Goal: Task Accomplishment & Management: Manage account settings

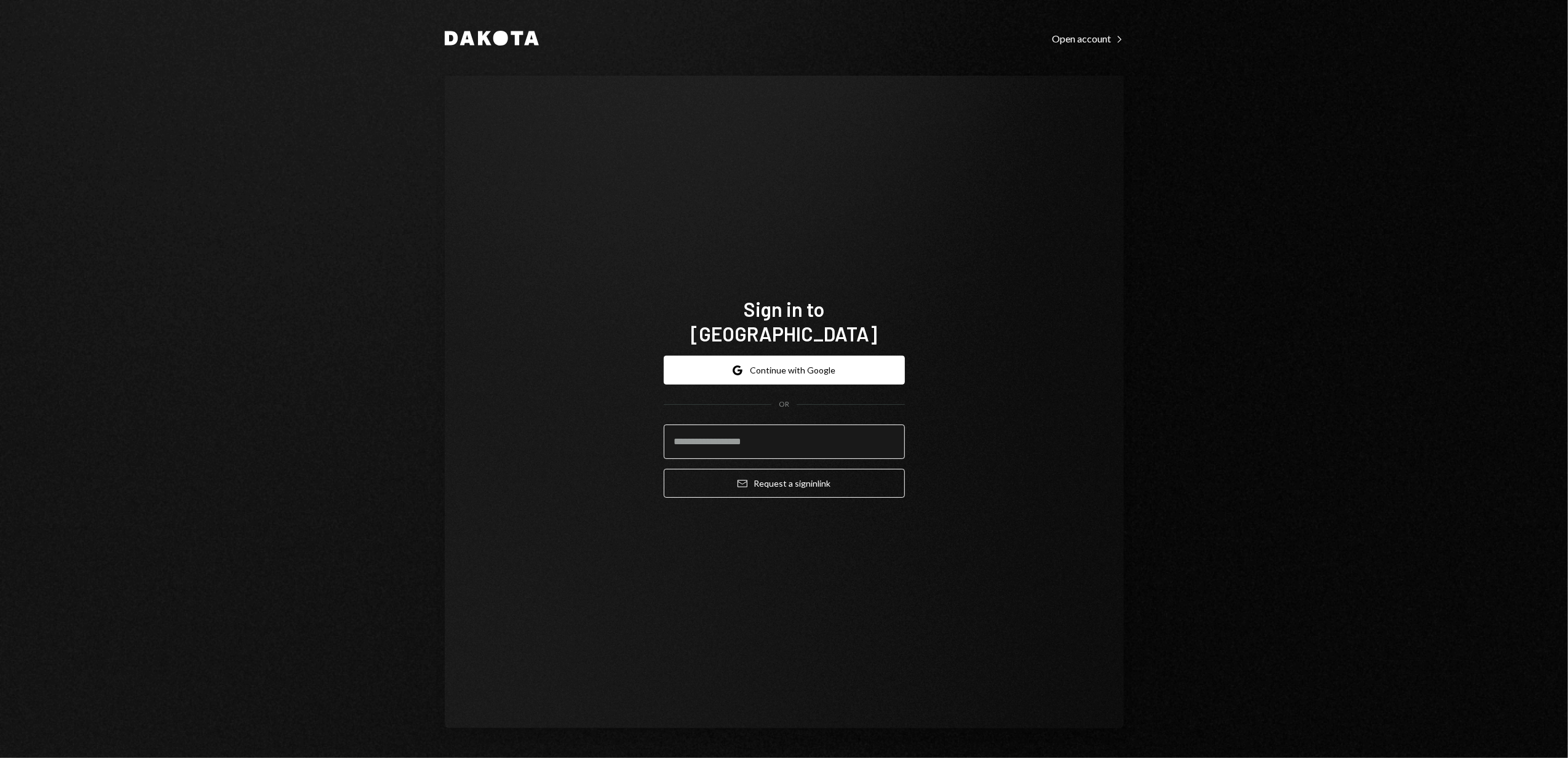
click at [734, 432] on input "email" at bounding box center [784, 442] width 241 height 35
type input "**********"
click at [750, 473] on button "Email Request a sign in link" at bounding box center [784, 483] width 241 height 29
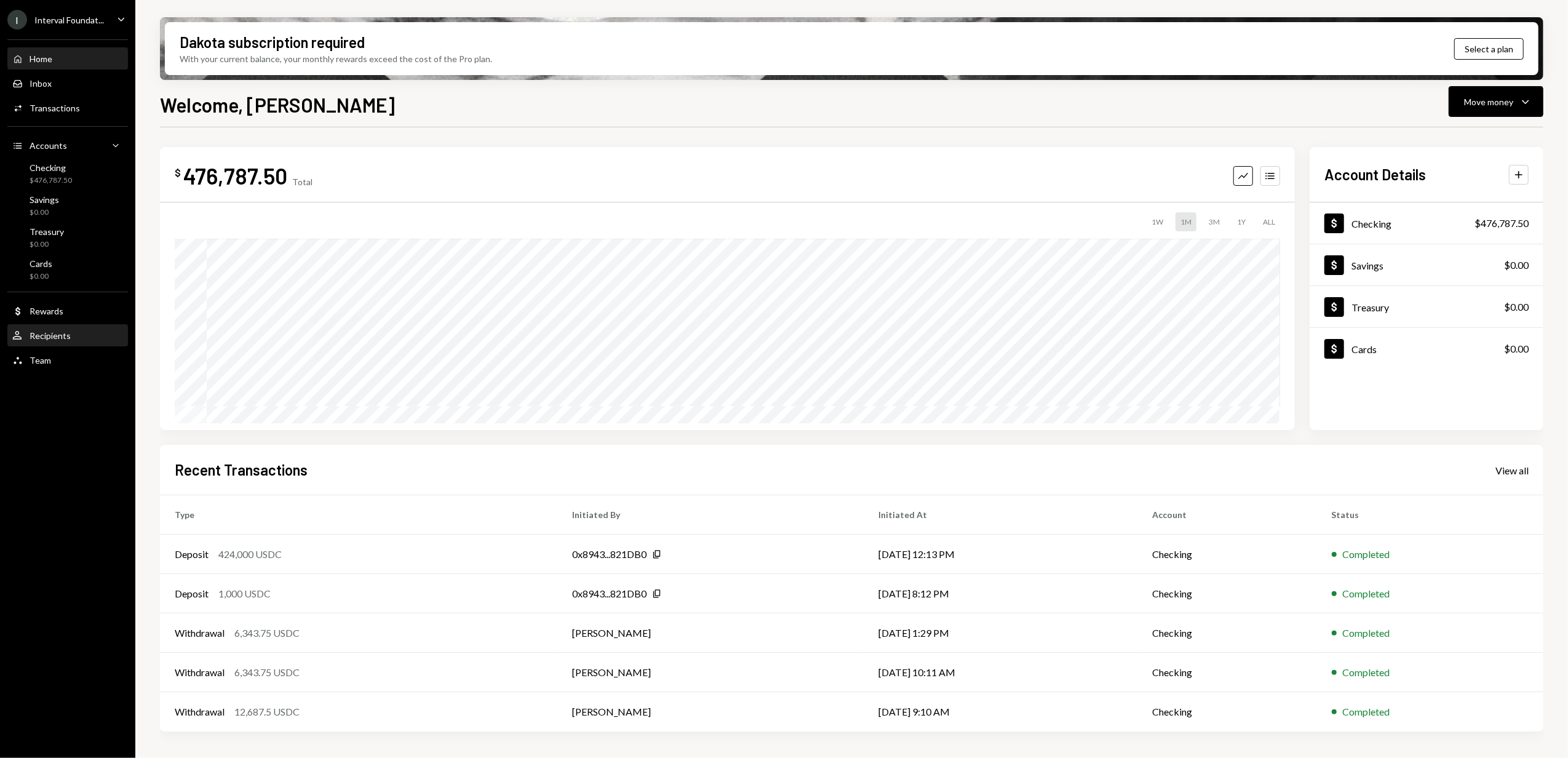
click at [60, 332] on div "Recipients" at bounding box center [50, 335] width 41 height 11
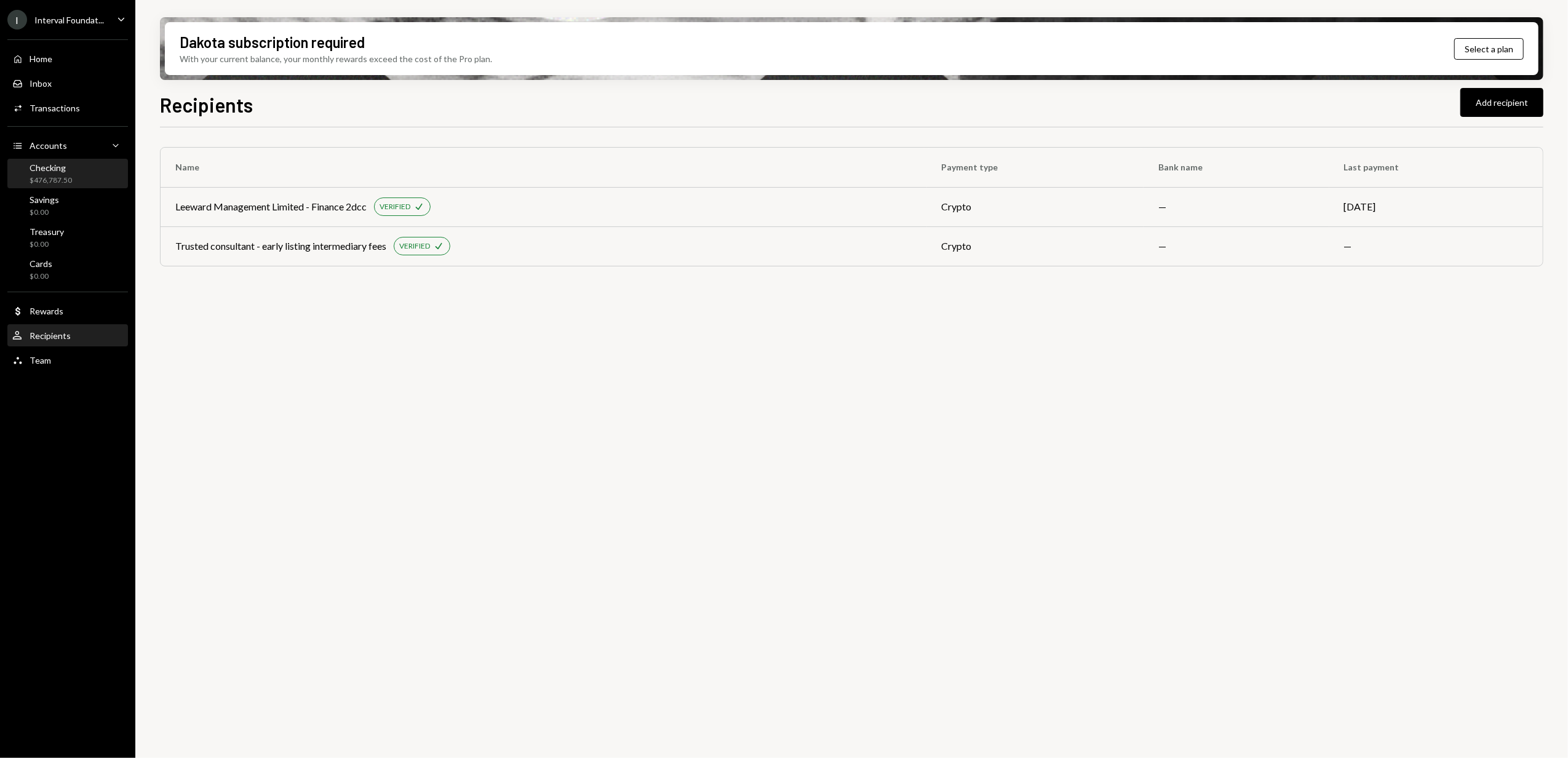
click at [53, 173] on div "Checking $476,787.50" at bounding box center [50, 173] width 43 height 23
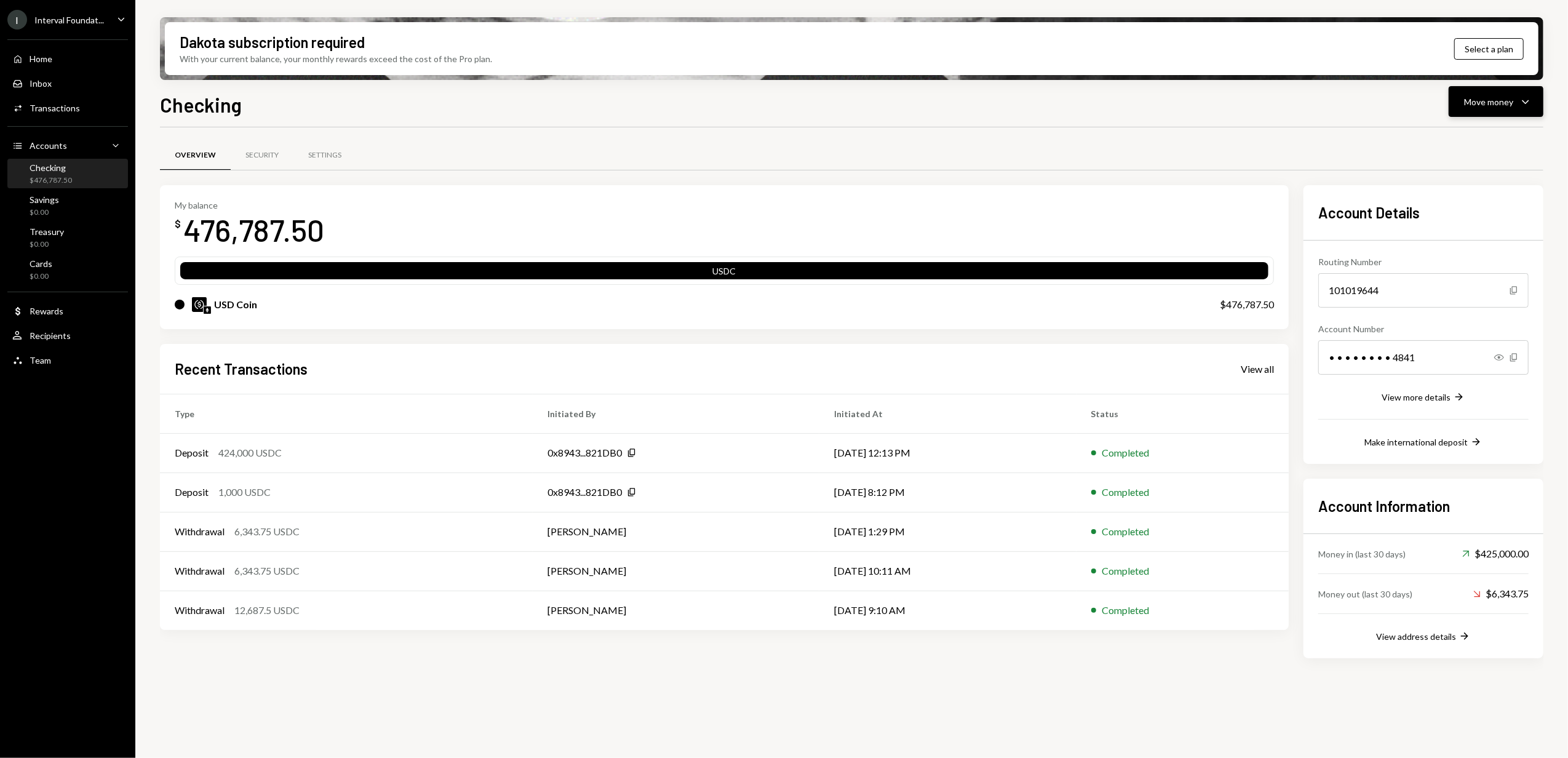
click at [1464, 104] on div "Move money" at bounding box center [1488, 101] width 50 height 13
click at [1456, 232] on div "Swap stablecoins" at bounding box center [1486, 232] width 90 height 13
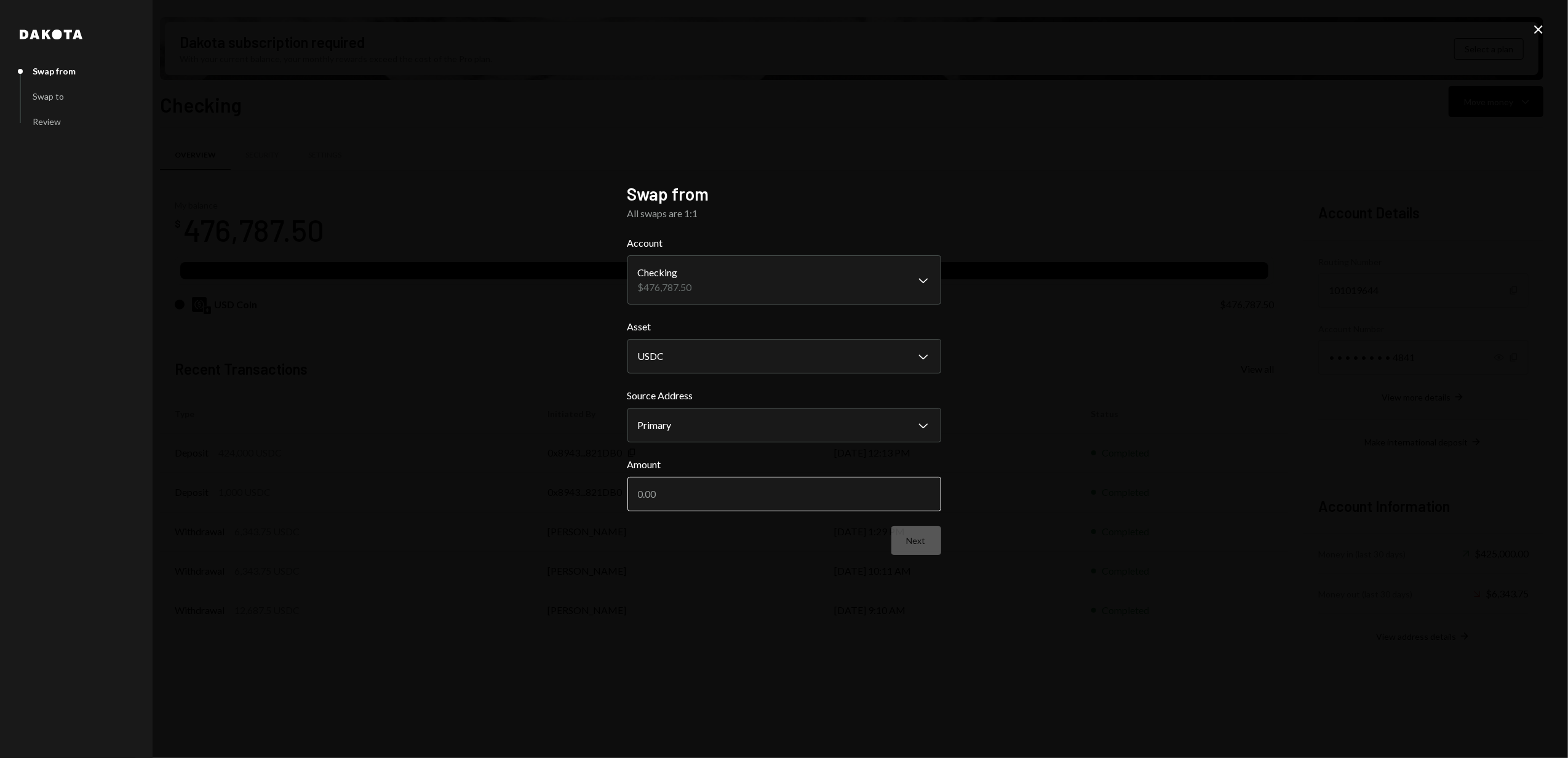
click at [701, 490] on input "Amount" at bounding box center [784, 494] width 314 height 35
type input "400000"
click at [921, 537] on button "Next" at bounding box center [916, 540] width 50 height 29
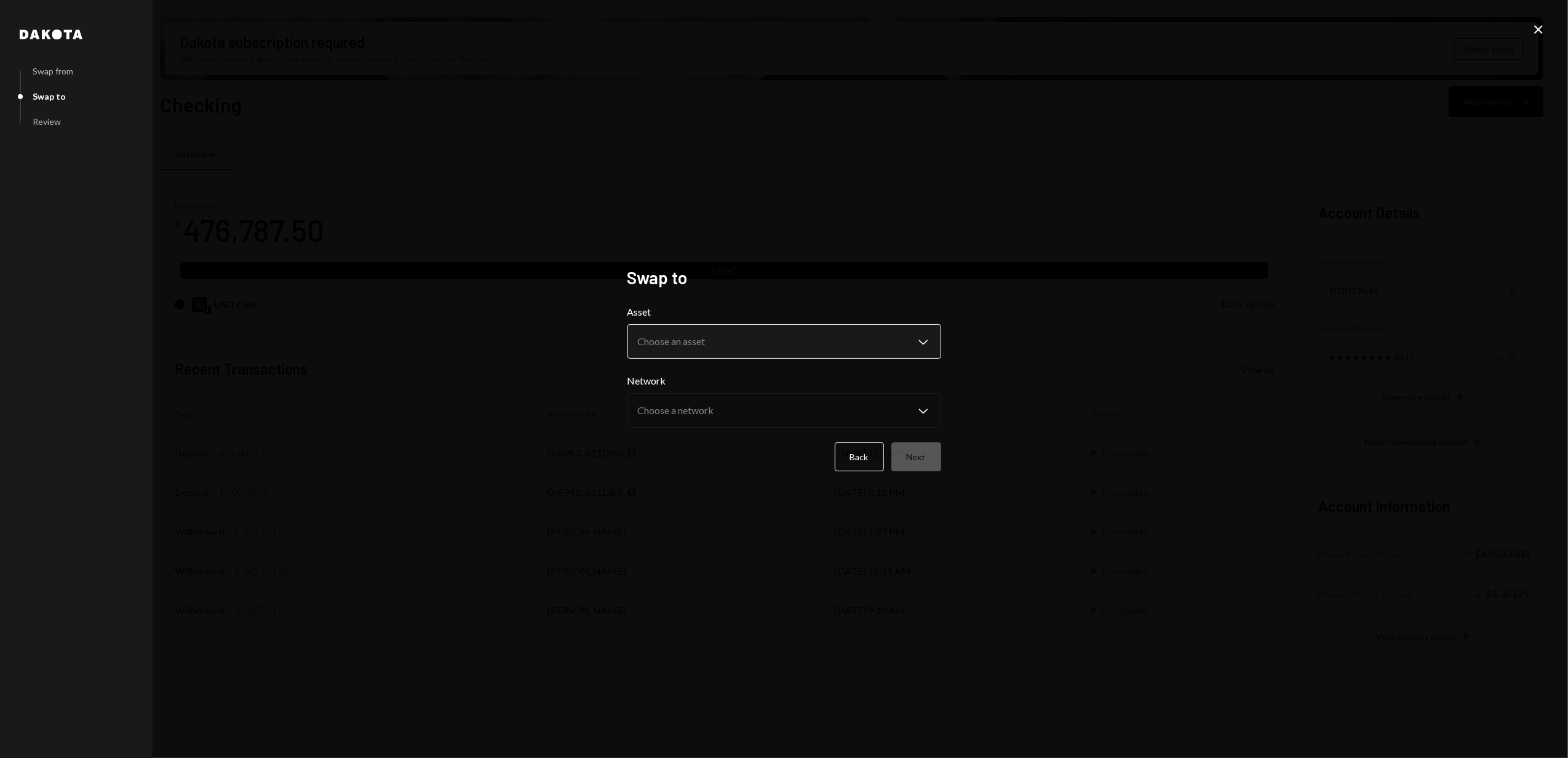
click at [724, 345] on body "I Interval Foundat... Caret Down Home Home Inbox Inbox Activities Transactions …" at bounding box center [784, 379] width 1568 height 758
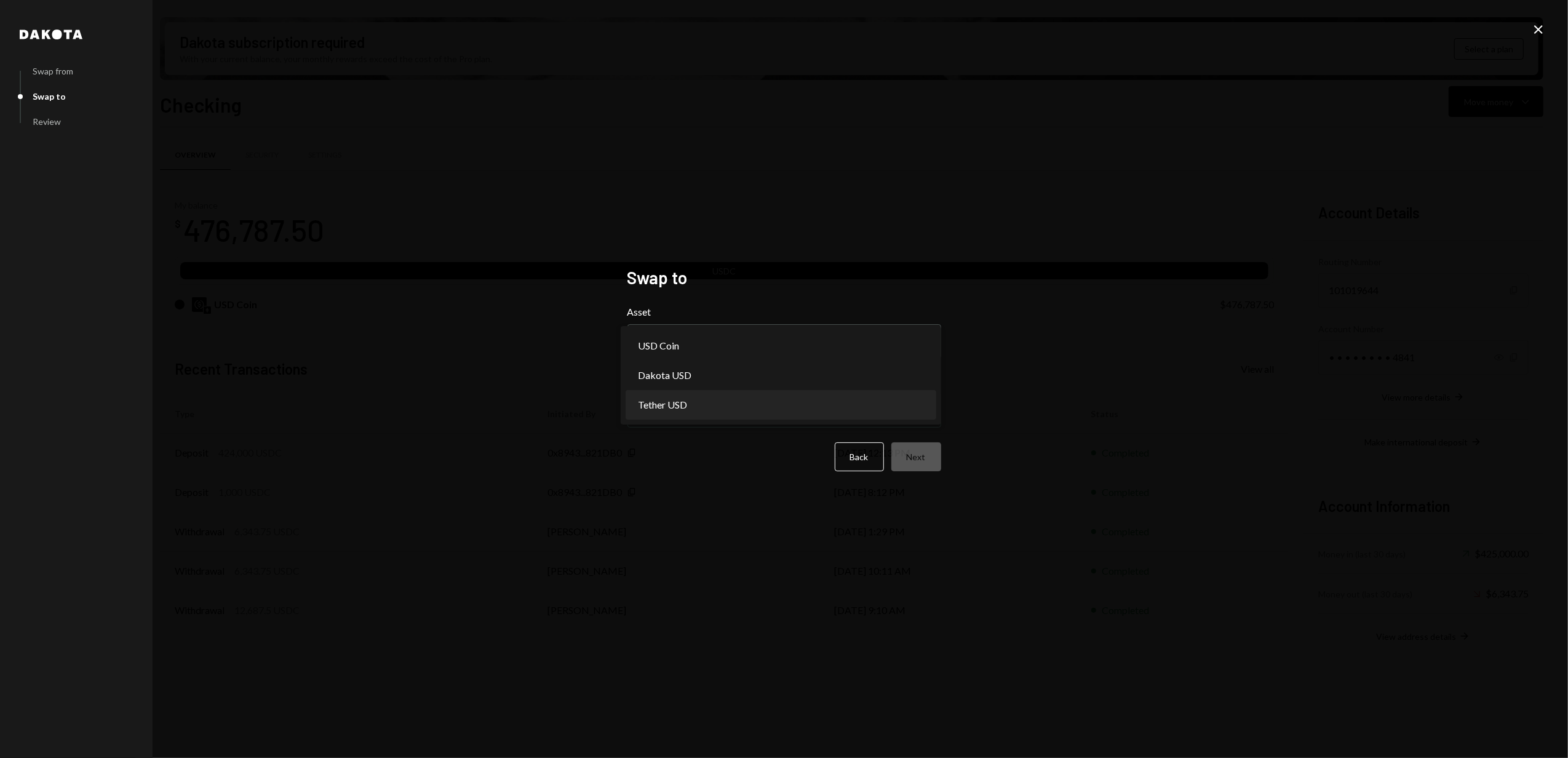
select select "****"
click at [698, 409] on body "I Interval Foundat... Caret Down Home Home Inbox Inbox Activities Transactions …" at bounding box center [784, 379] width 1568 height 758
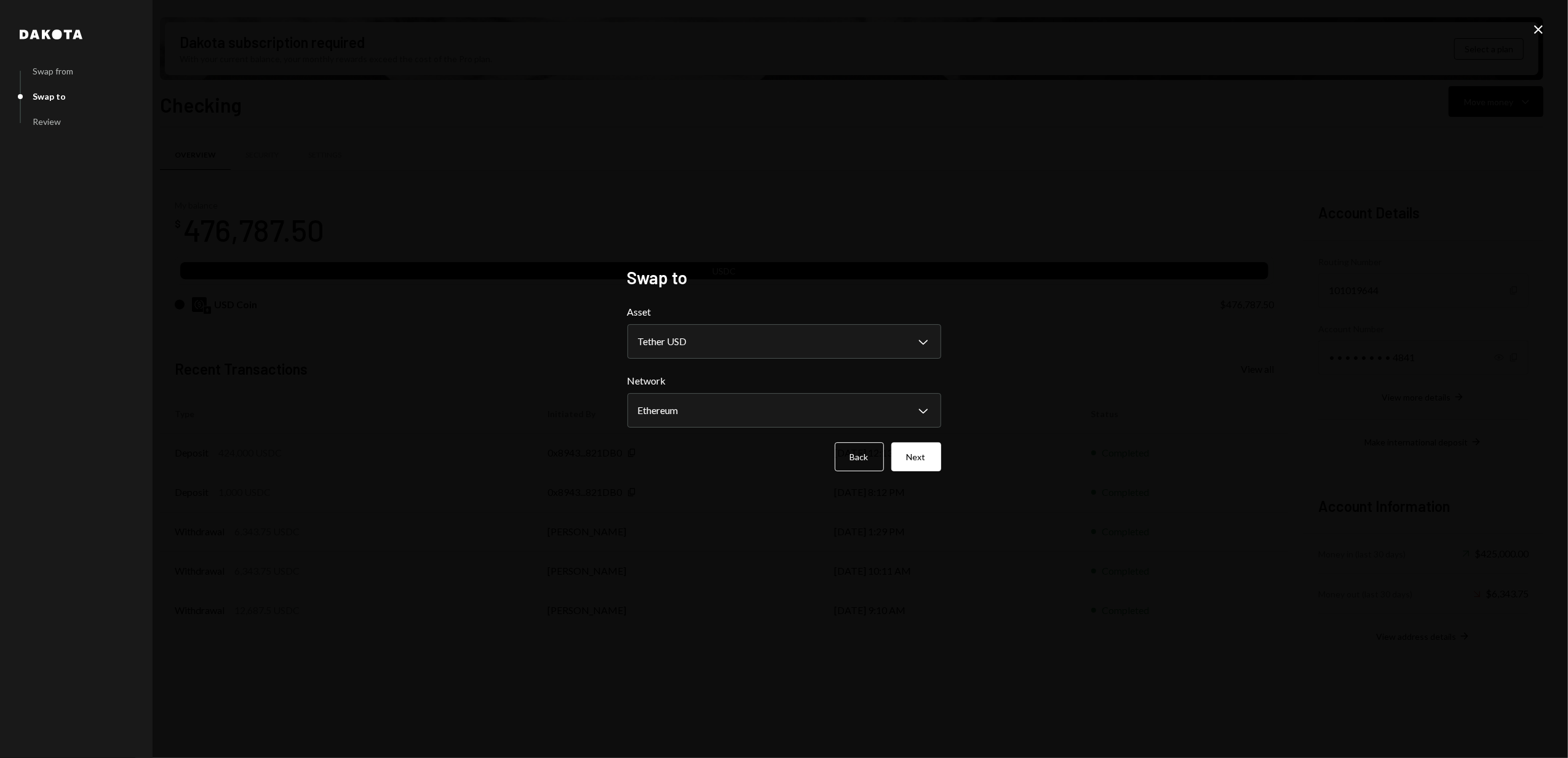
click at [664, 468] on div "Back Next" at bounding box center [784, 456] width 314 height 29
click at [903, 459] on button "Next" at bounding box center [916, 456] width 50 height 29
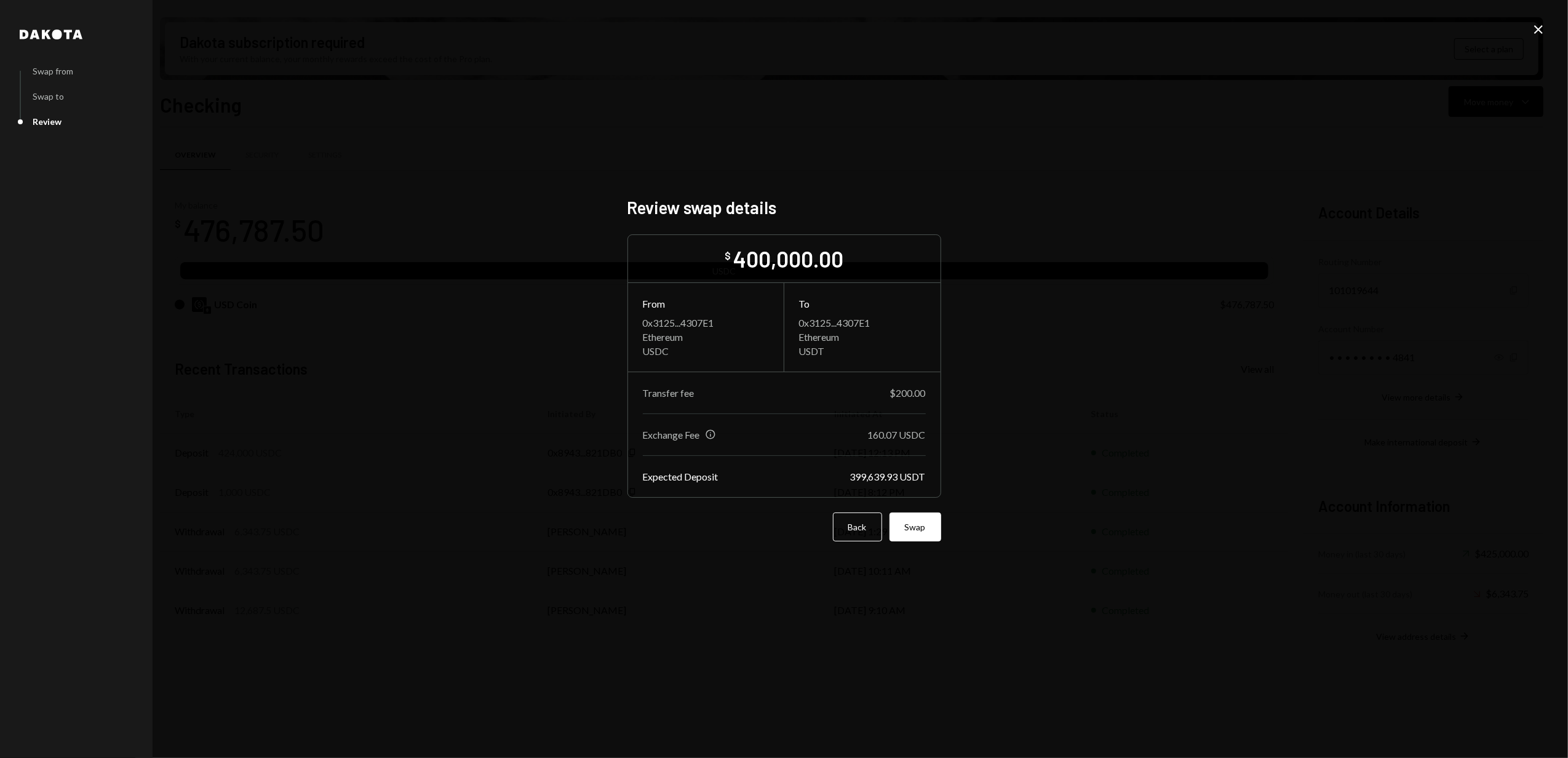
click at [1537, 31] on icon at bounding box center [1537, 29] width 8 height 8
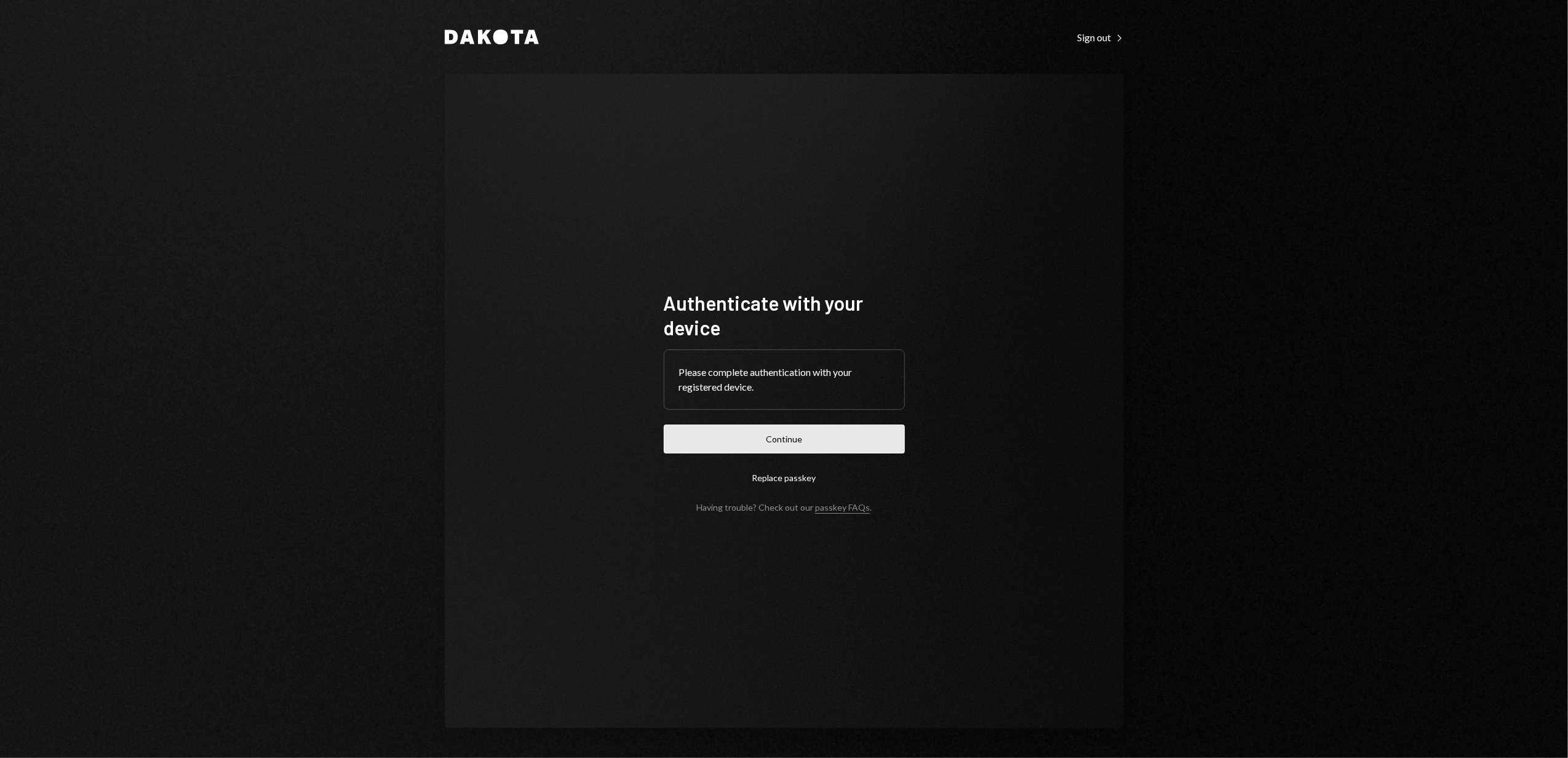
click at [783, 434] on button "Continue" at bounding box center [784, 439] width 241 height 29
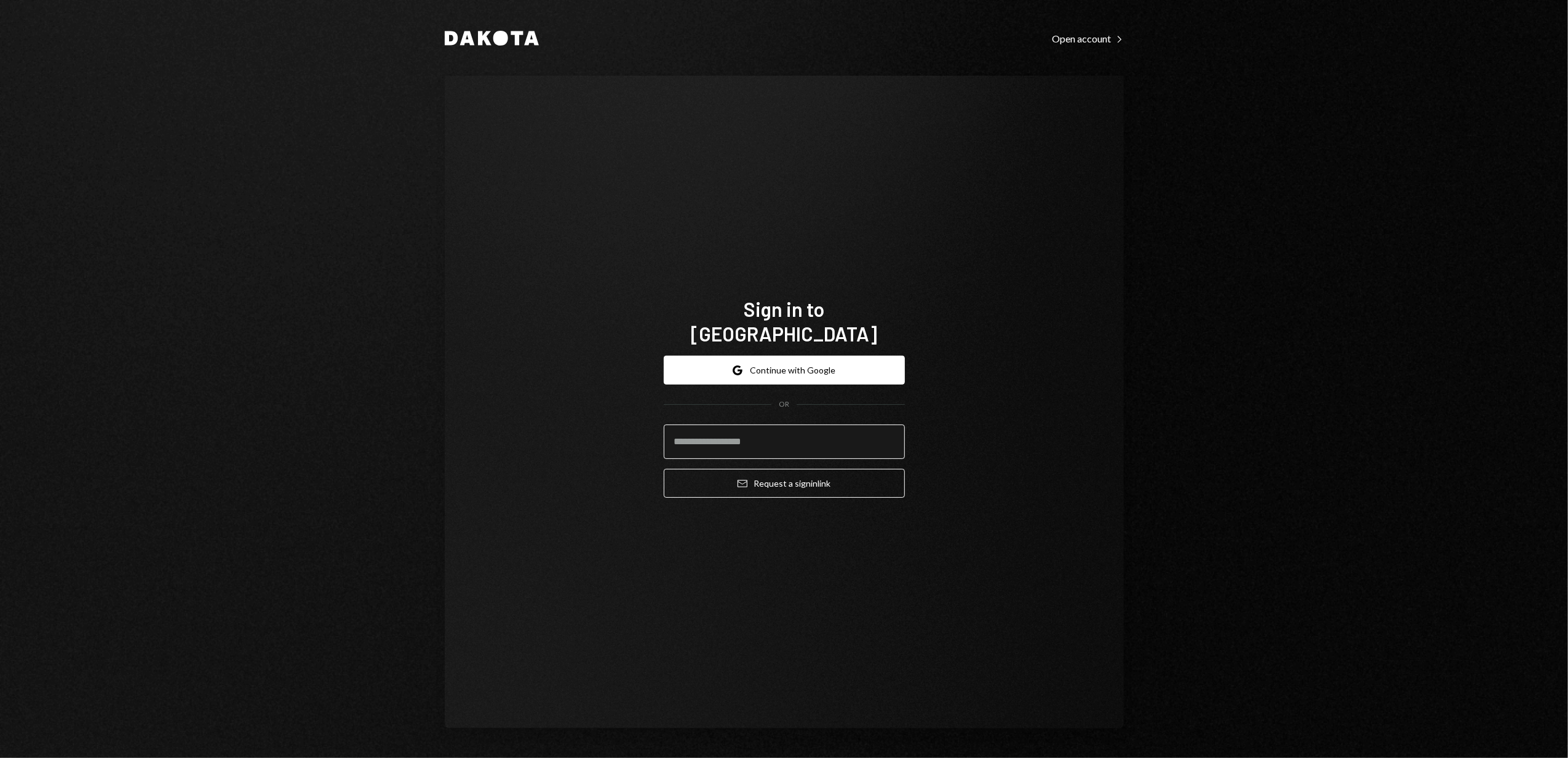
click at [734, 435] on input "email" at bounding box center [784, 442] width 241 height 35
type input "**********"
click at [779, 471] on button "Email Request a sign in link" at bounding box center [784, 483] width 241 height 29
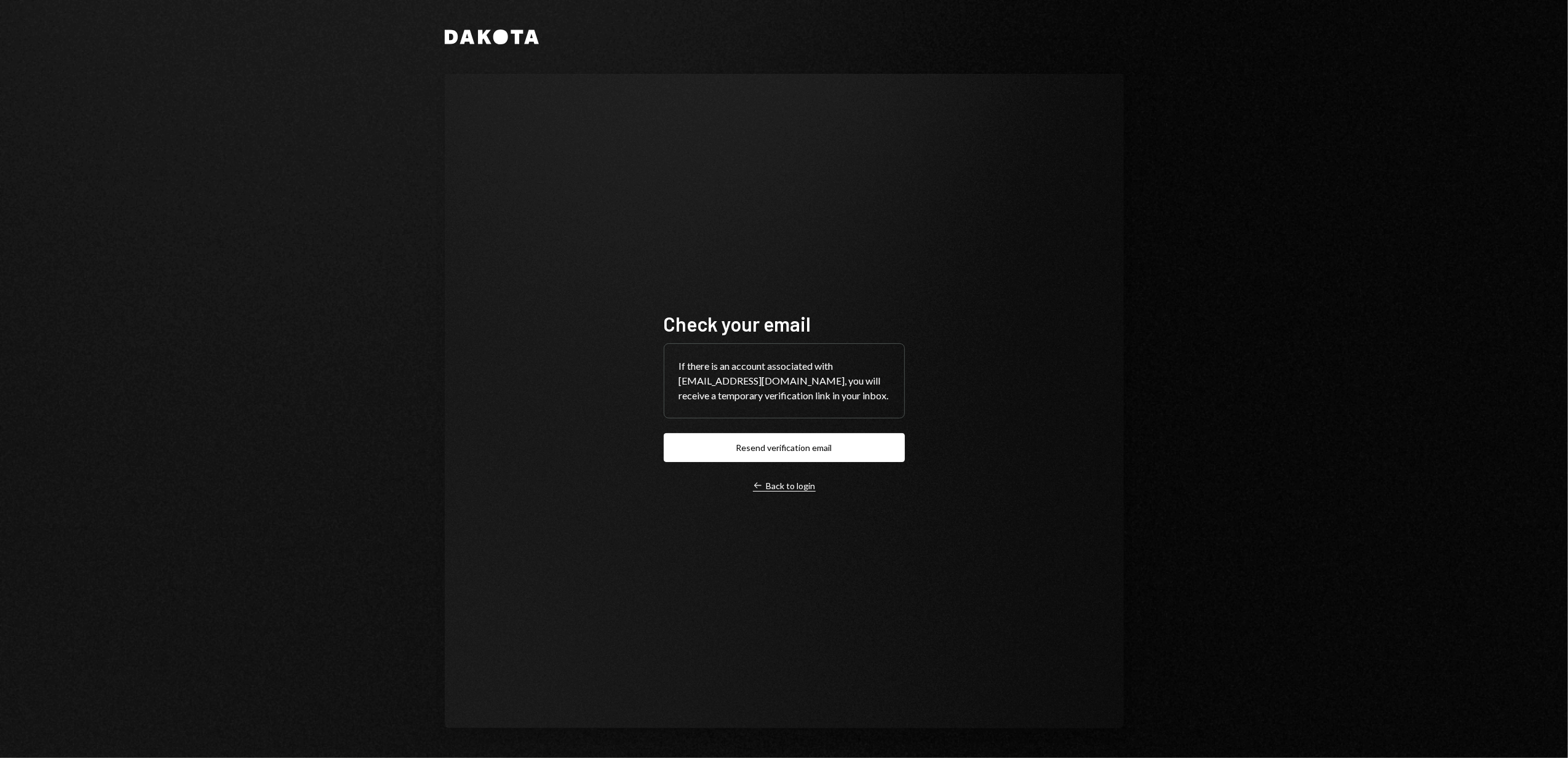
click at [773, 491] on div "Left Arrow Back to login" at bounding box center [784, 486] width 63 height 11
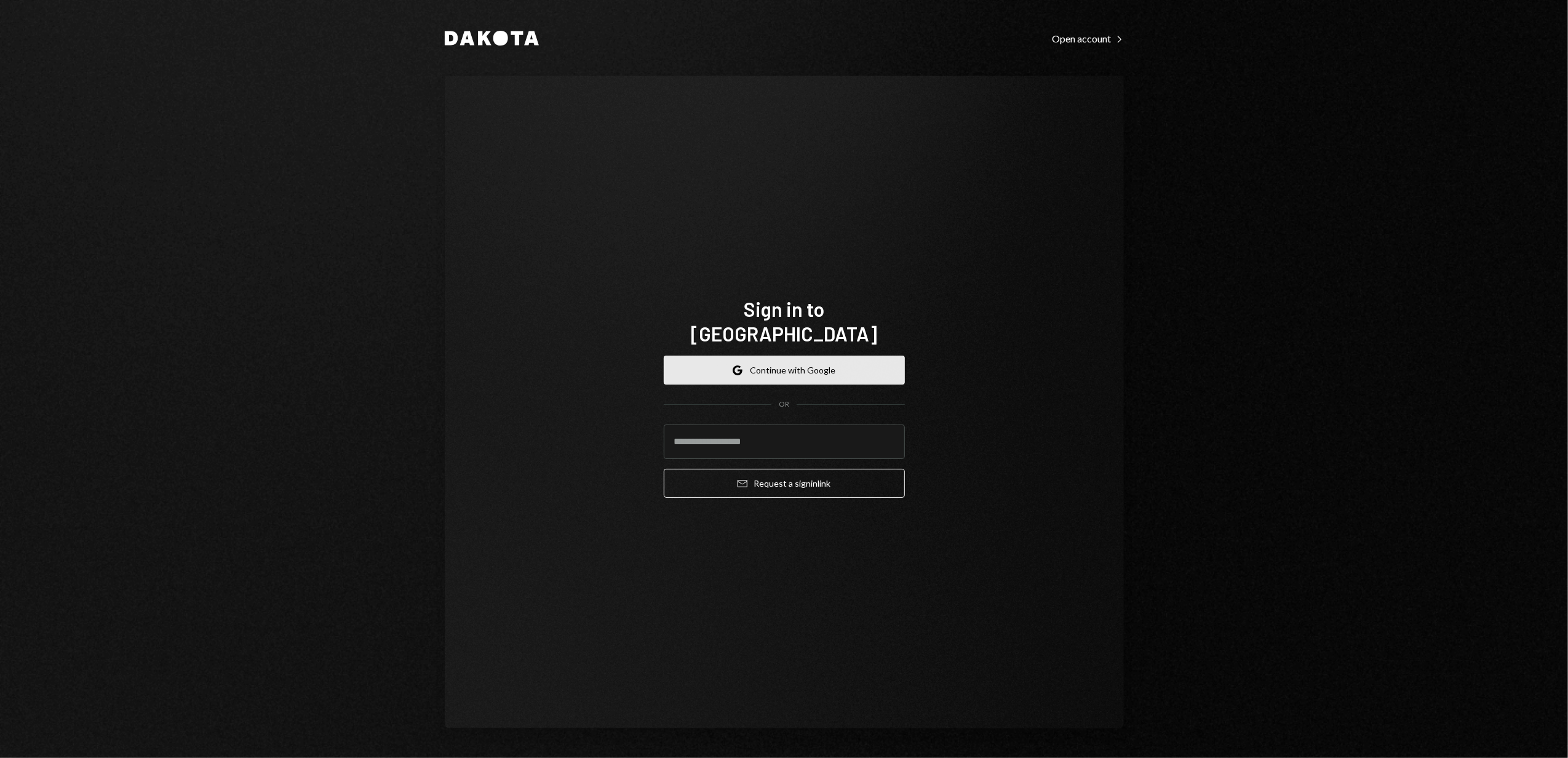
click at [787, 358] on button "Google Continue with Google" at bounding box center [784, 370] width 241 height 29
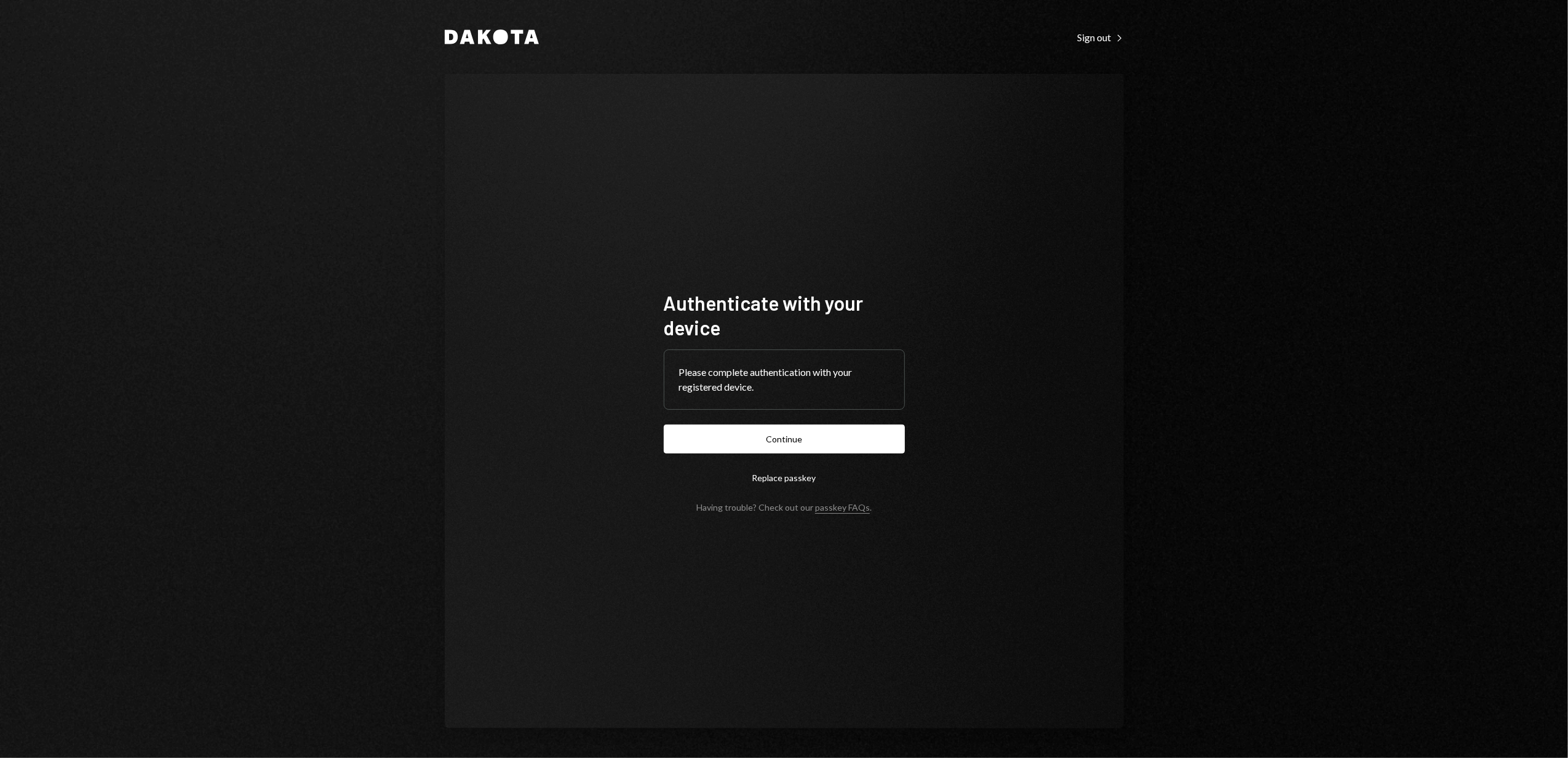
click at [786, 439] on button "Continue" at bounding box center [784, 439] width 241 height 29
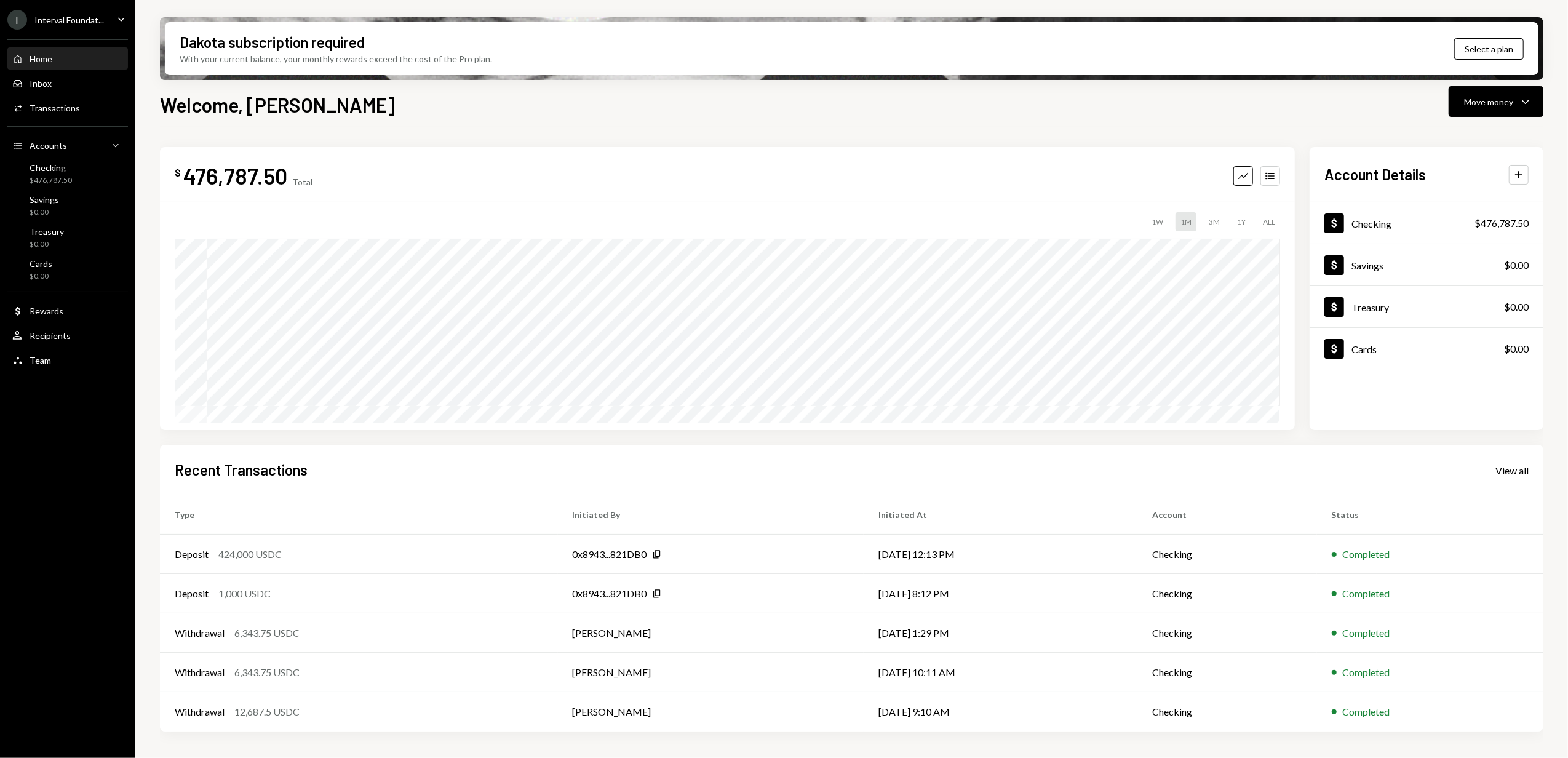
click at [77, 18] on div "Interval Foundat..." at bounding box center [69, 20] width 70 height 11
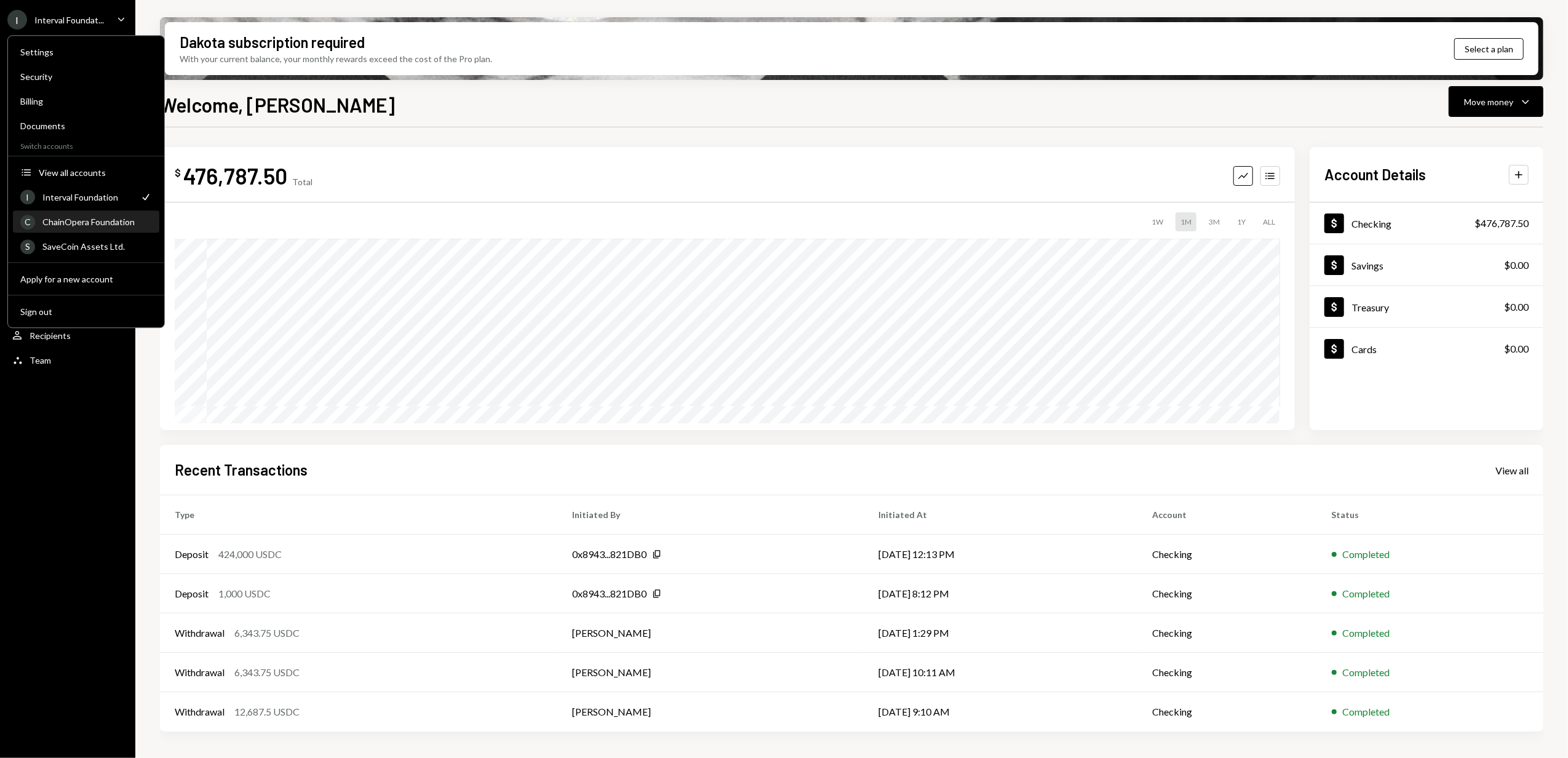
click at [97, 221] on div "ChainOpera Foundation" at bounding box center [98, 222] width 110 height 11
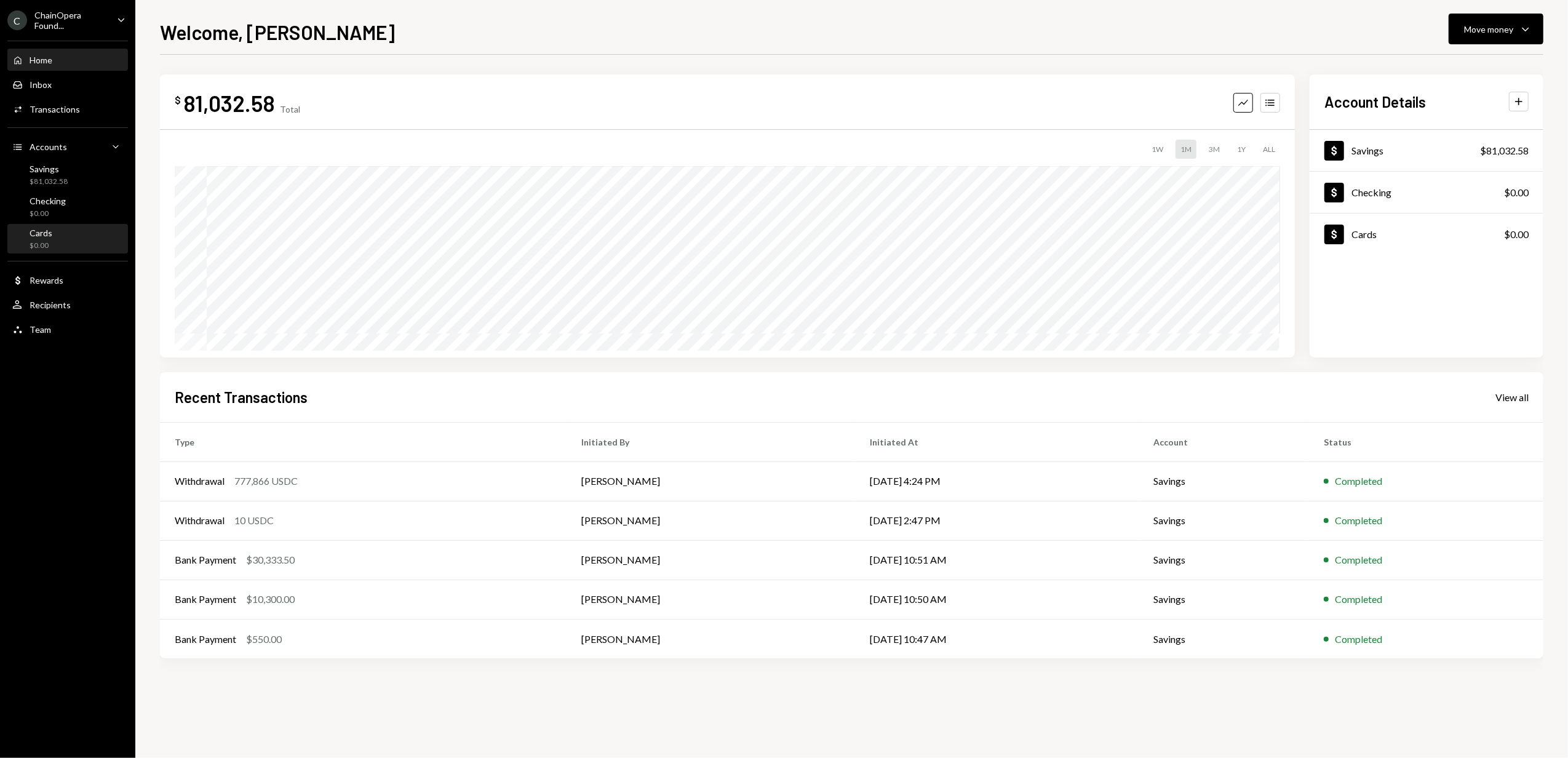
click at [50, 241] on div "$0.00" at bounding box center [41, 246] width 23 height 11
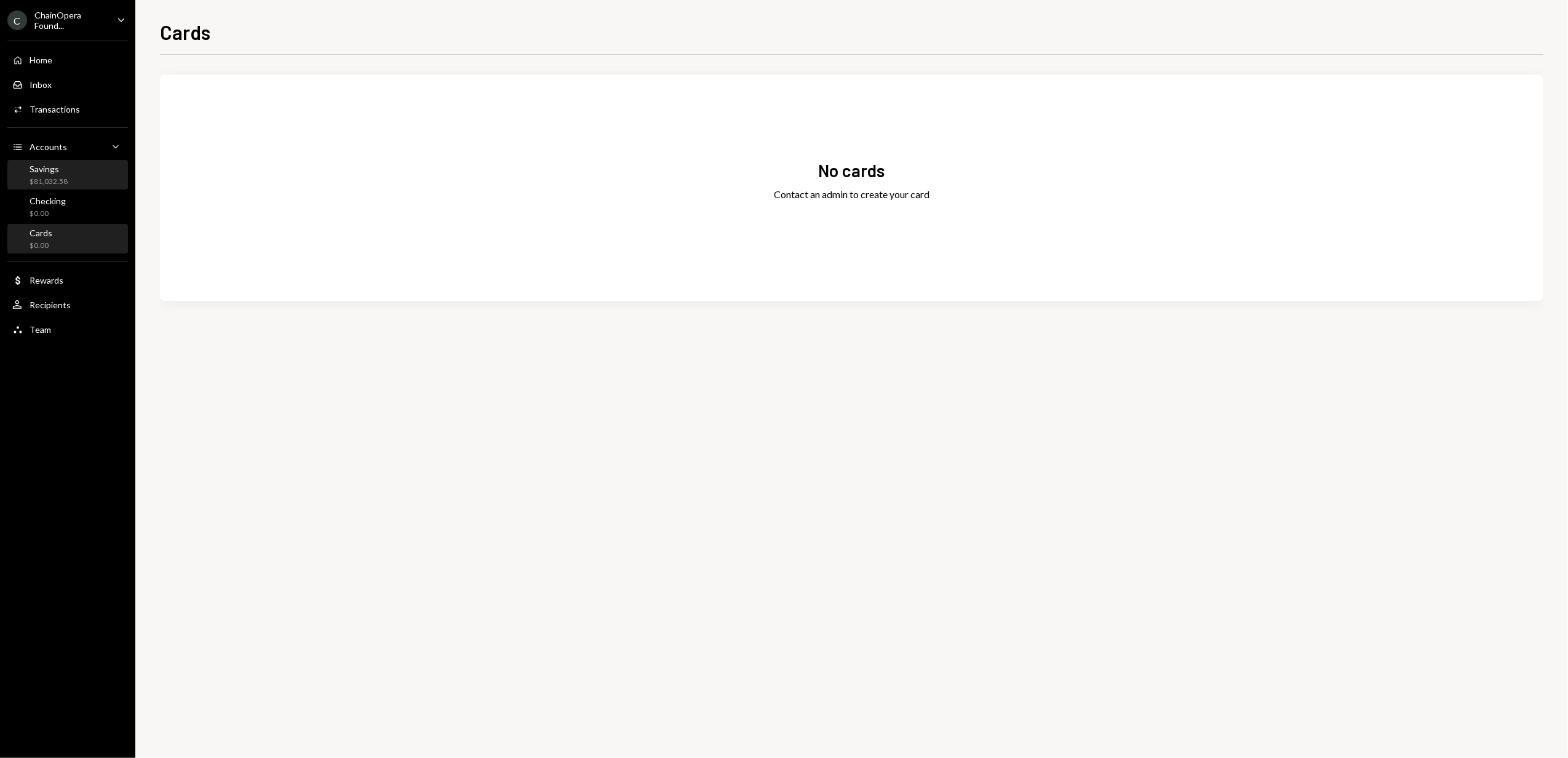
click at [72, 166] on div "Savings $81,032.58" at bounding box center [68, 175] width 111 height 23
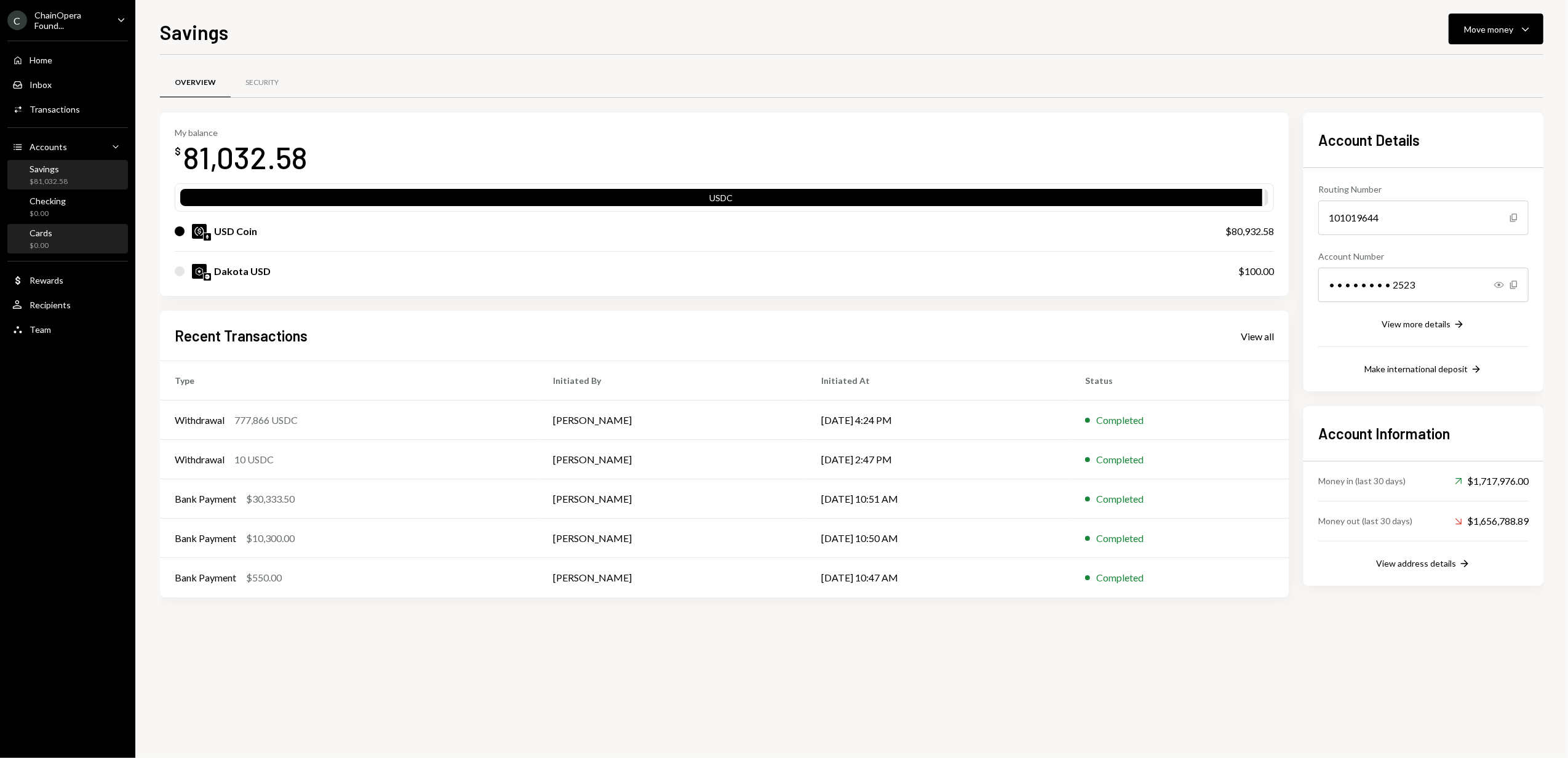
click at [80, 236] on div "Cards $0.00" at bounding box center [68, 239] width 111 height 23
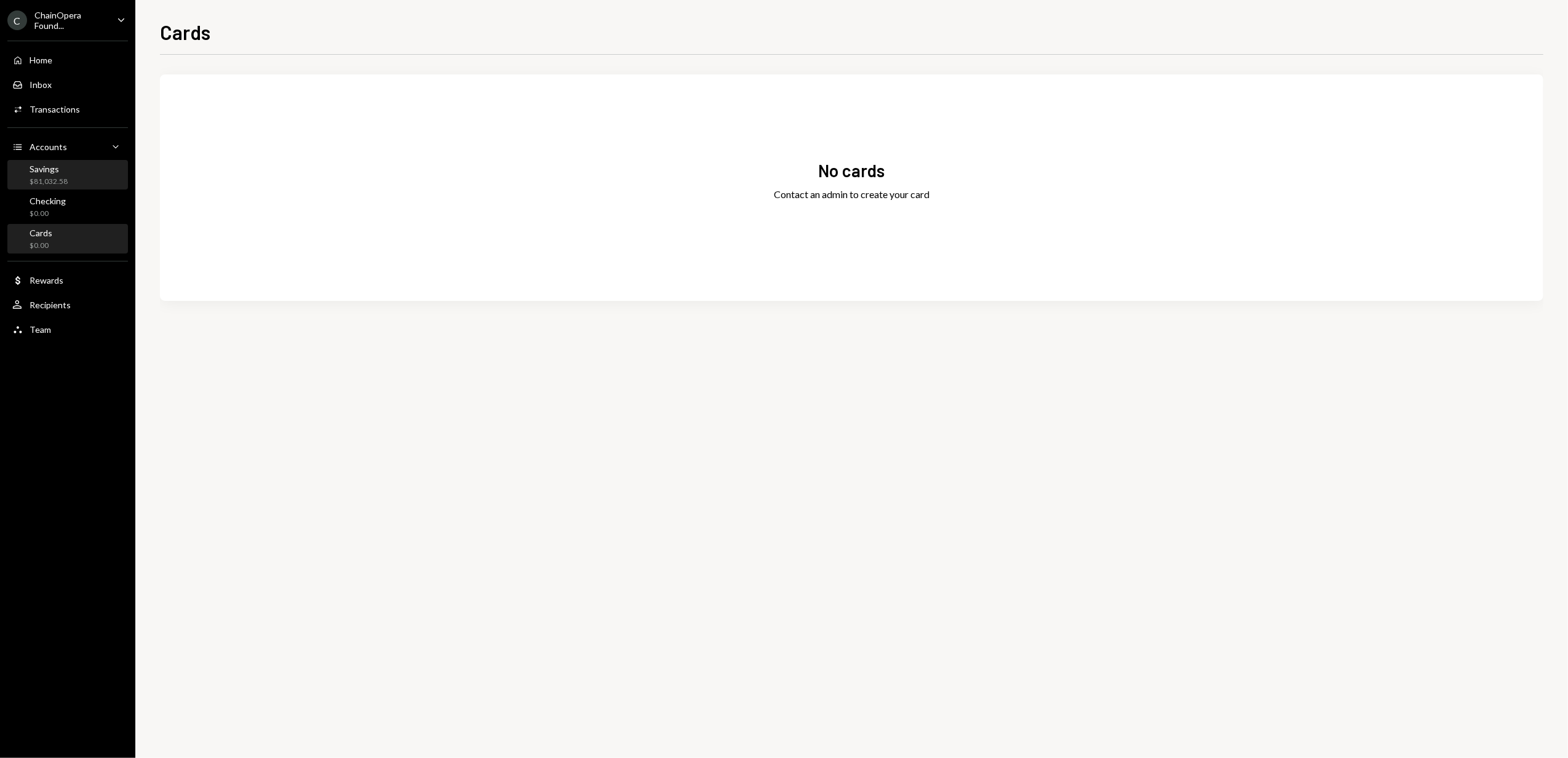
click at [80, 164] on div "Savings $81,032.58" at bounding box center [68, 175] width 111 height 23
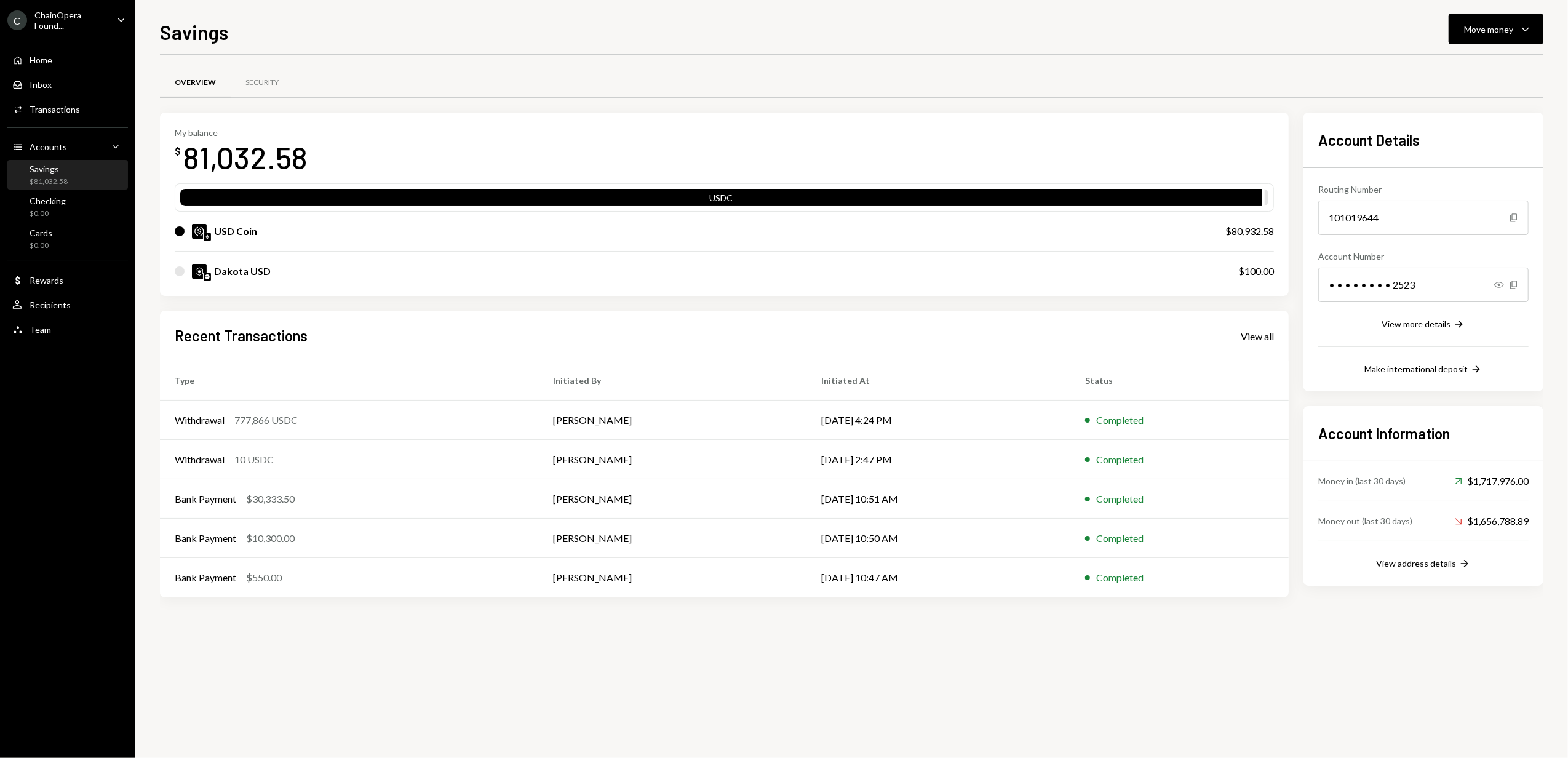
drag, startPoint x: 462, startPoint y: 10, endPoint x: 608, endPoint y: -36, distance: 153.1
drag, startPoint x: 608, startPoint y: -36, endPoint x: 964, endPoint y: 21, distance: 360.5
click at [964, 21] on div "Savings Move money Caret Down" at bounding box center [852, 31] width 1383 height 27
click at [65, 65] on div "Home Home" at bounding box center [68, 60] width 111 height 21
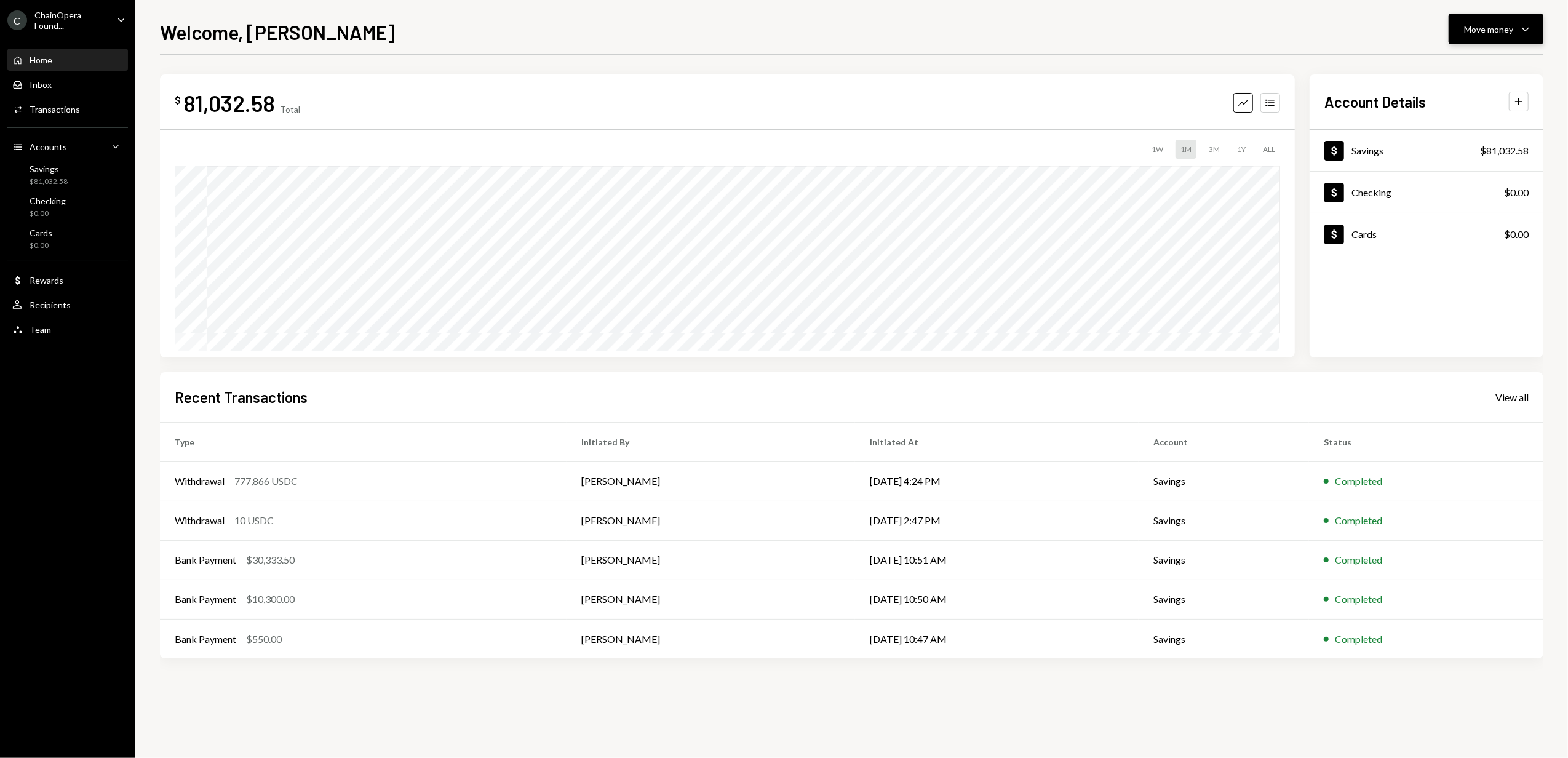
click at [1516, 29] on div "Move money Caret Down" at bounding box center [1495, 29] width 64 height 15
click at [1291, 23] on div "Welcome, Alex Move money Caret Down" at bounding box center [852, 31] width 1383 height 27
click at [95, 31] on ul "C ChainOpera Found... Caret Down Home Home Inbox Inbox Activities Transactions …" at bounding box center [68, 171] width 135 height 343
click at [128, 23] on div "C ChainOpera Found... Caret Down" at bounding box center [68, 20] width 135 height 21
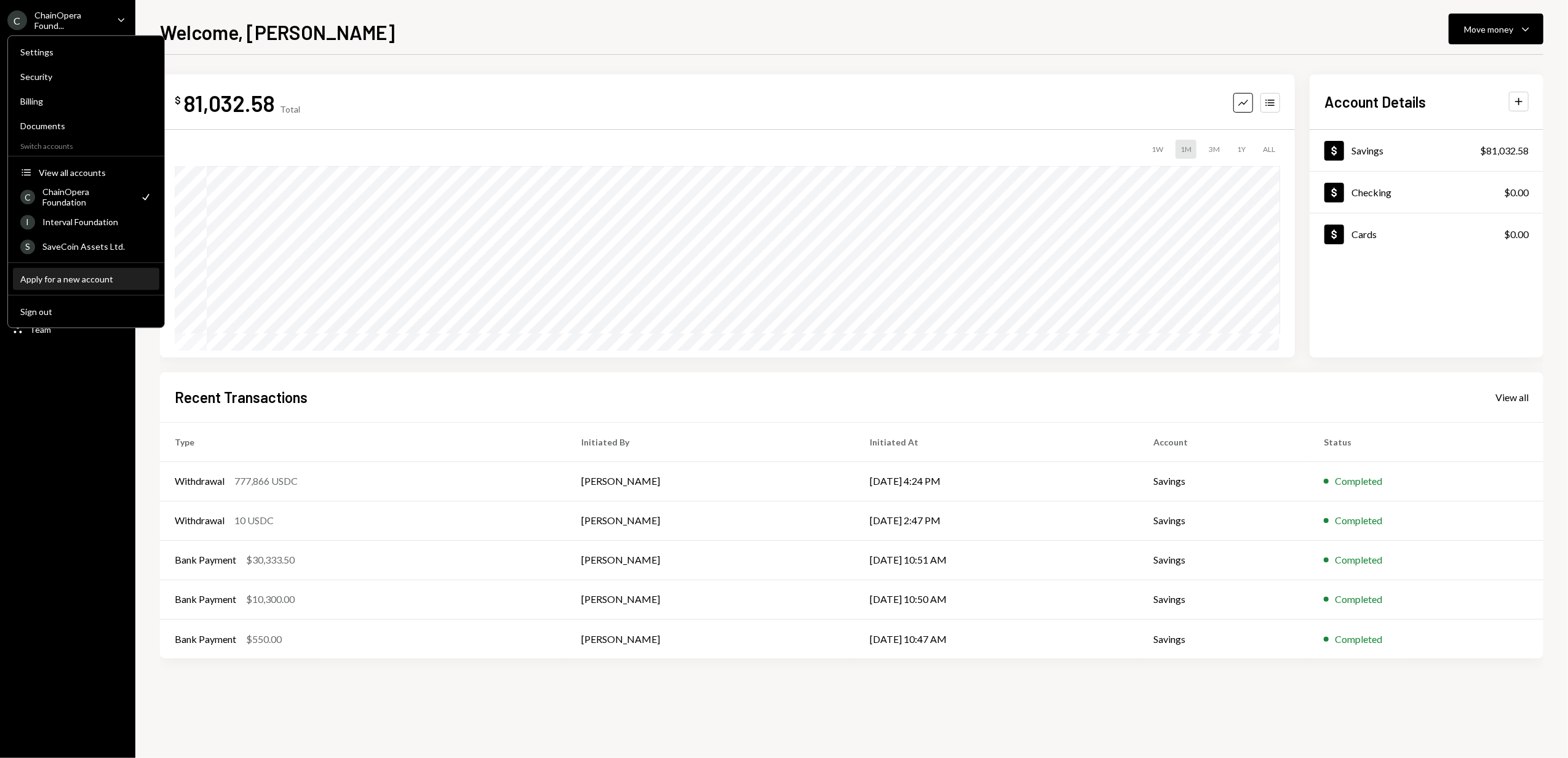
click at [77, 281] on div "Apply for a new account" at bounding box center [86, 279] width 131 height 11
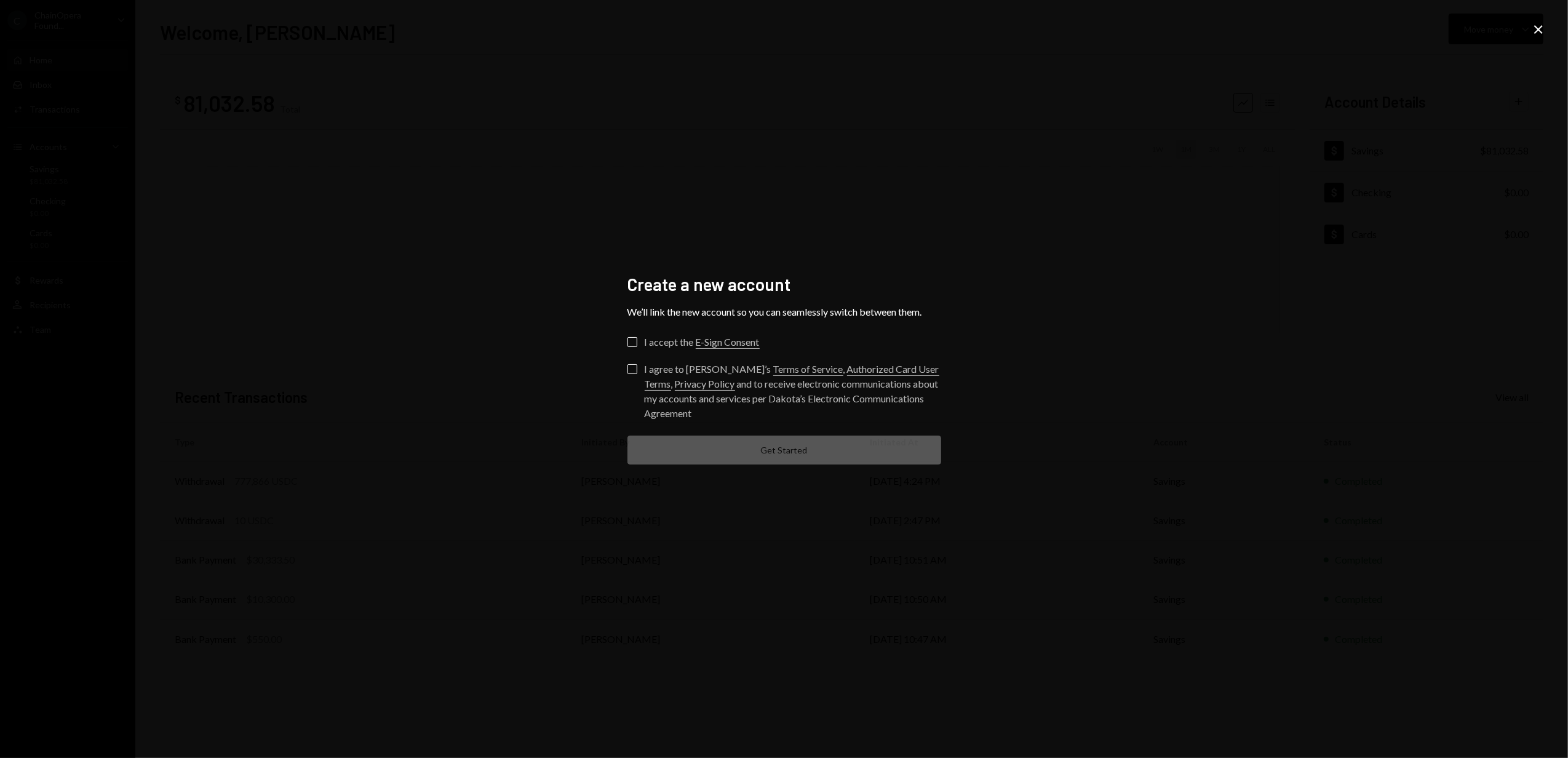
click at [1539, 29] on icon at bounding box center [1537, 29] width 8 height 8
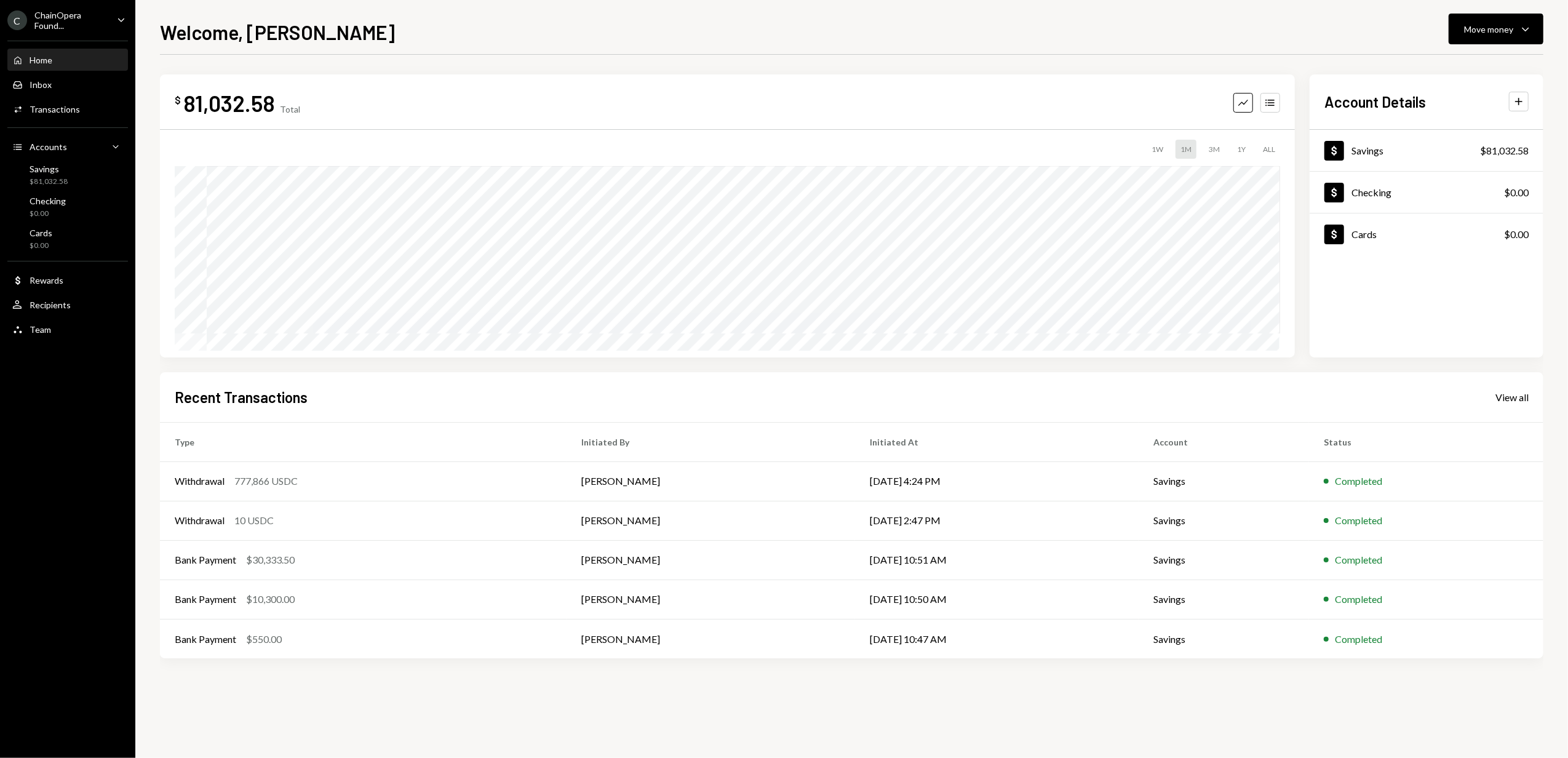
click at [55, 33] on div "Home Home Inbox Inbox Activities Transactions Accounts Accounts Caret Down Savi…" at bounding box center [68, 188] width 135 height 309
click at [57, 29] on div "ChainOpera Found..." at bounding box center [71, 20] width 73 height 21
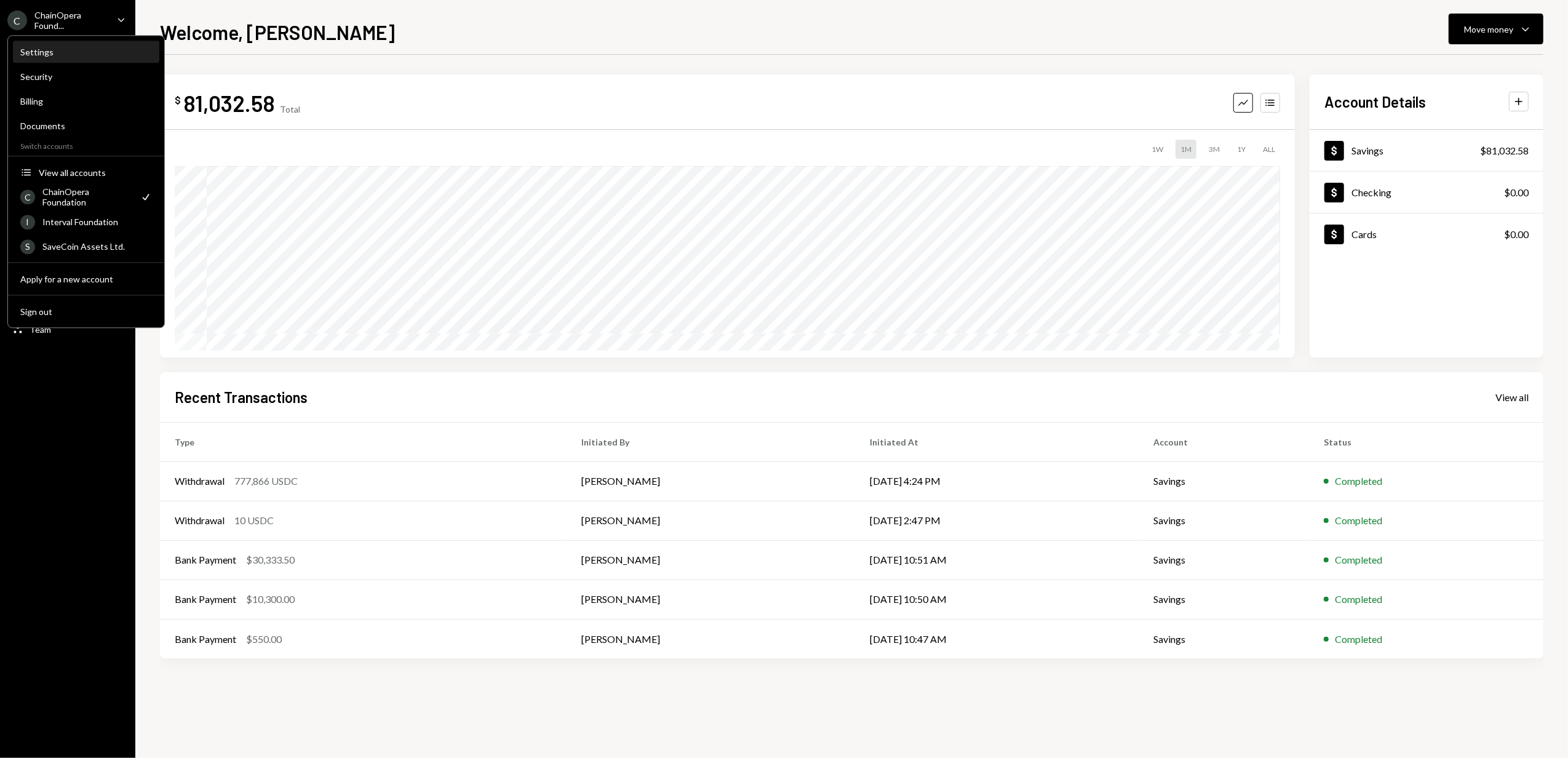
click at [43, 53] on div "Settings" at bounding box center [86, 52] width 131 height 11
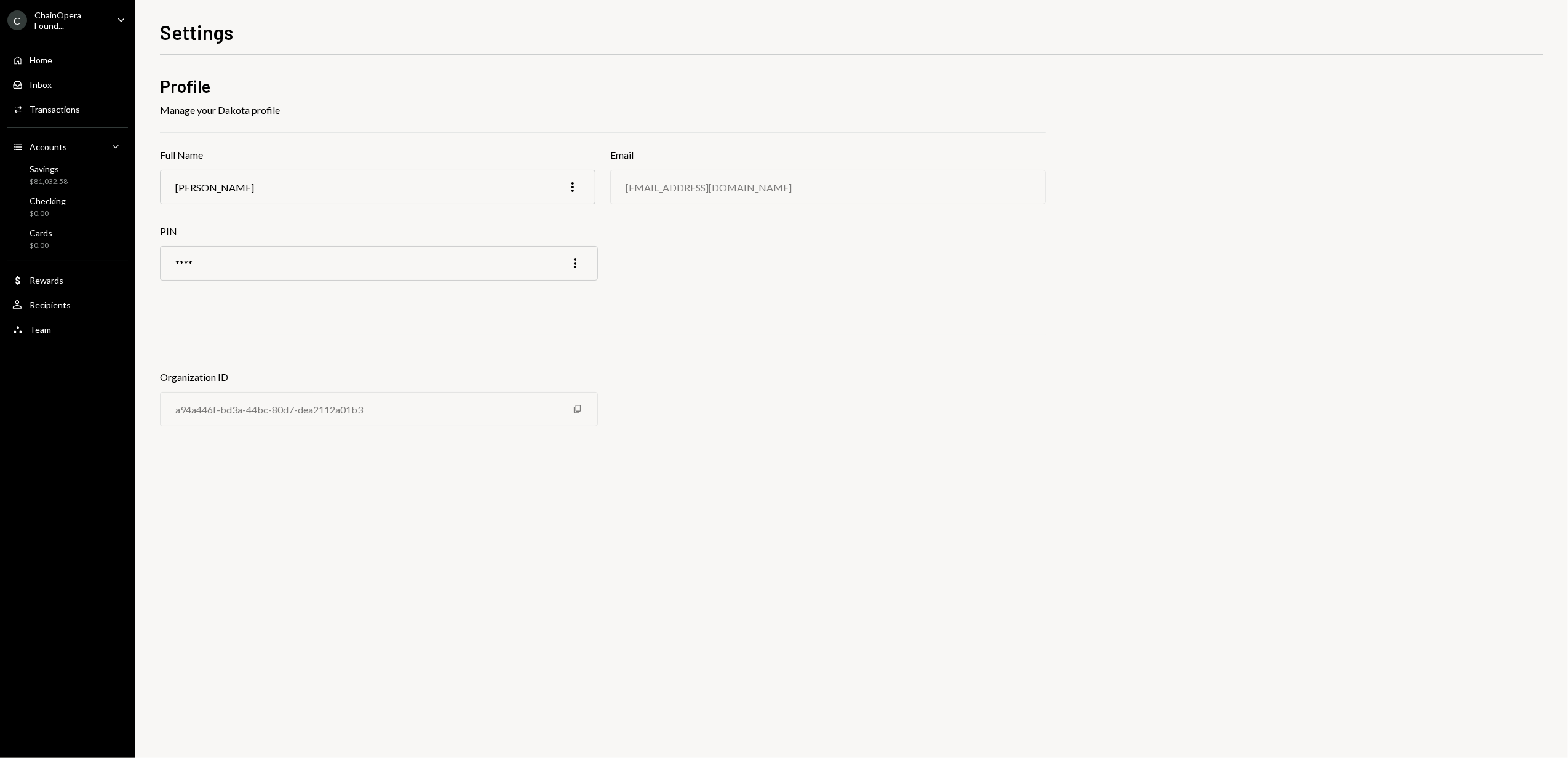
click at [48, 20] on div "ChainOpera Found..." at bounding box center [71, 20] width 73 height 21
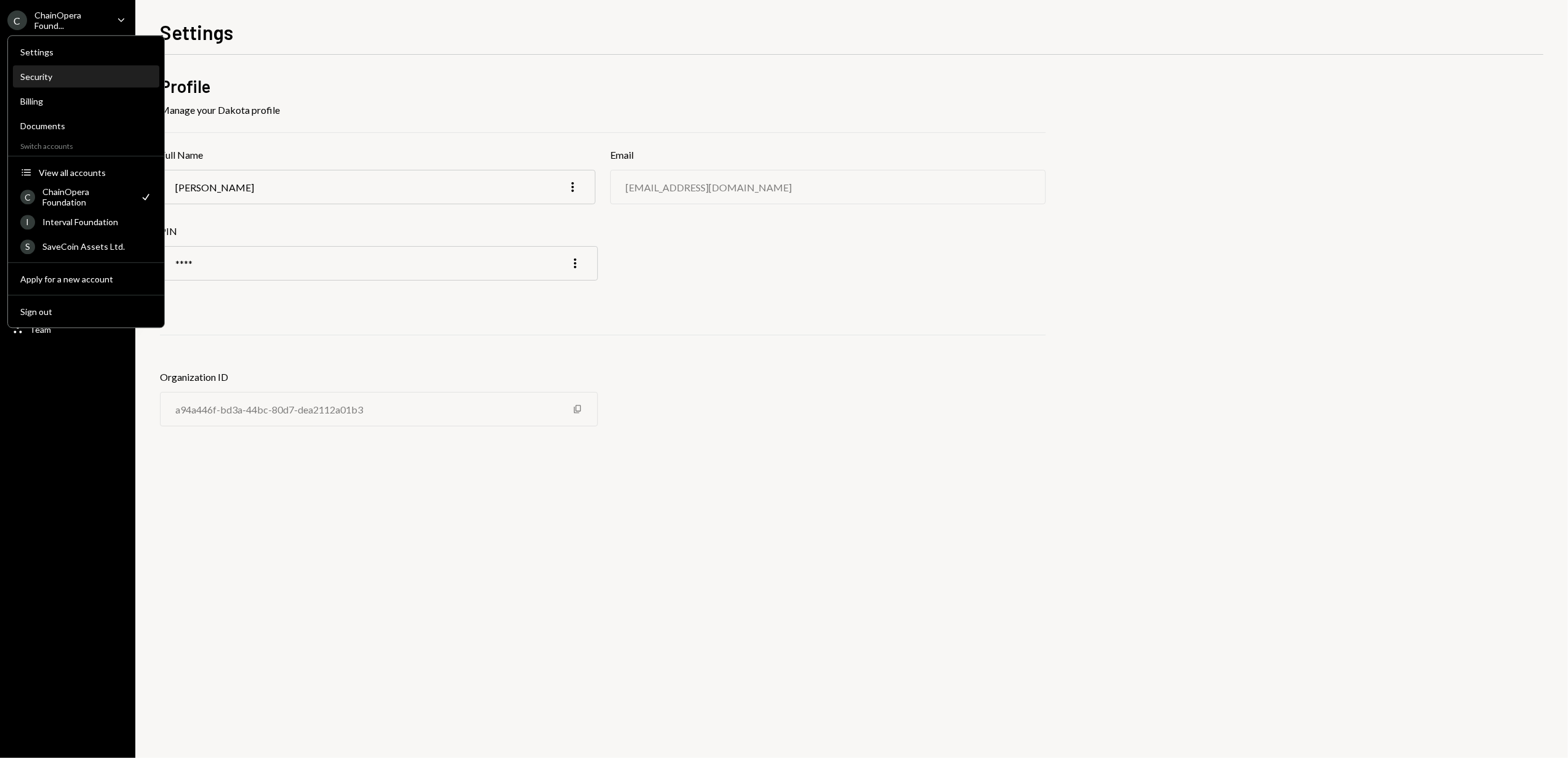
click at [86, 77] on div "Security" at bounding box center [86, 77] width 131 height 11
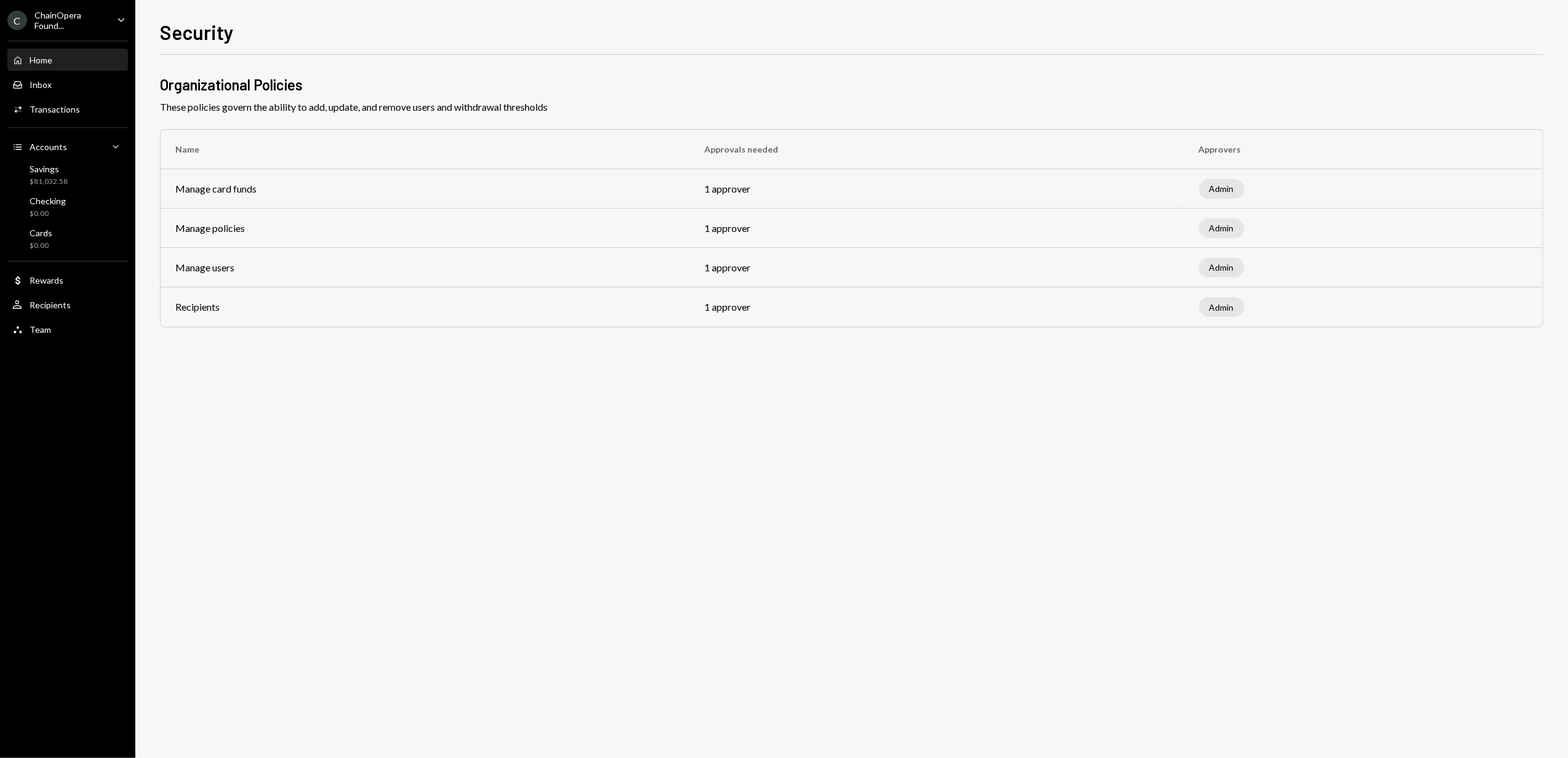
click at [63, 59] on div "Home Home" at bounding box center [68, 60] width 111 height 11
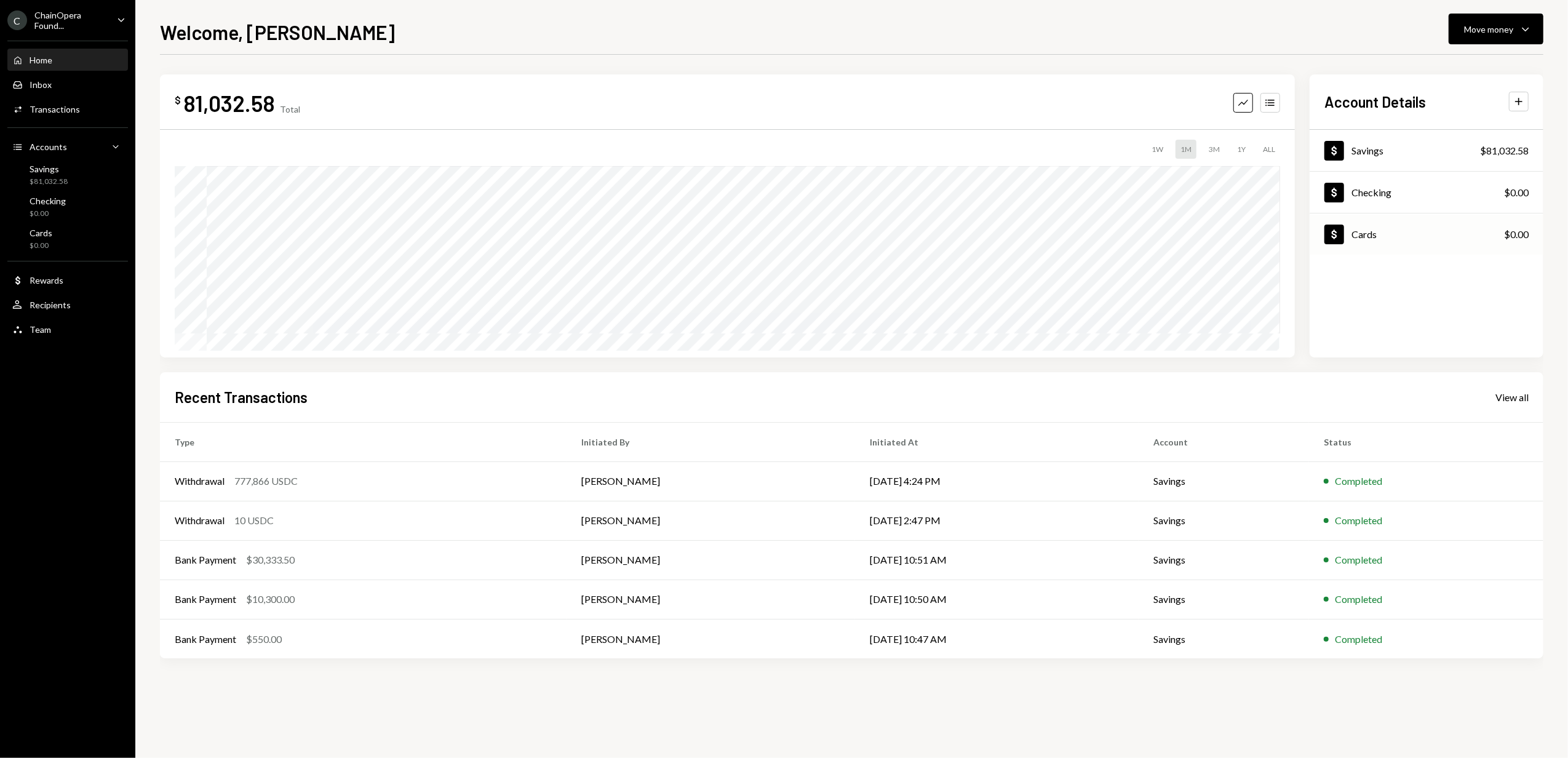
click at [1423, 233] on div "Dollar Cards $0.00" at bounding box center [1426, 234] width 234 height 40
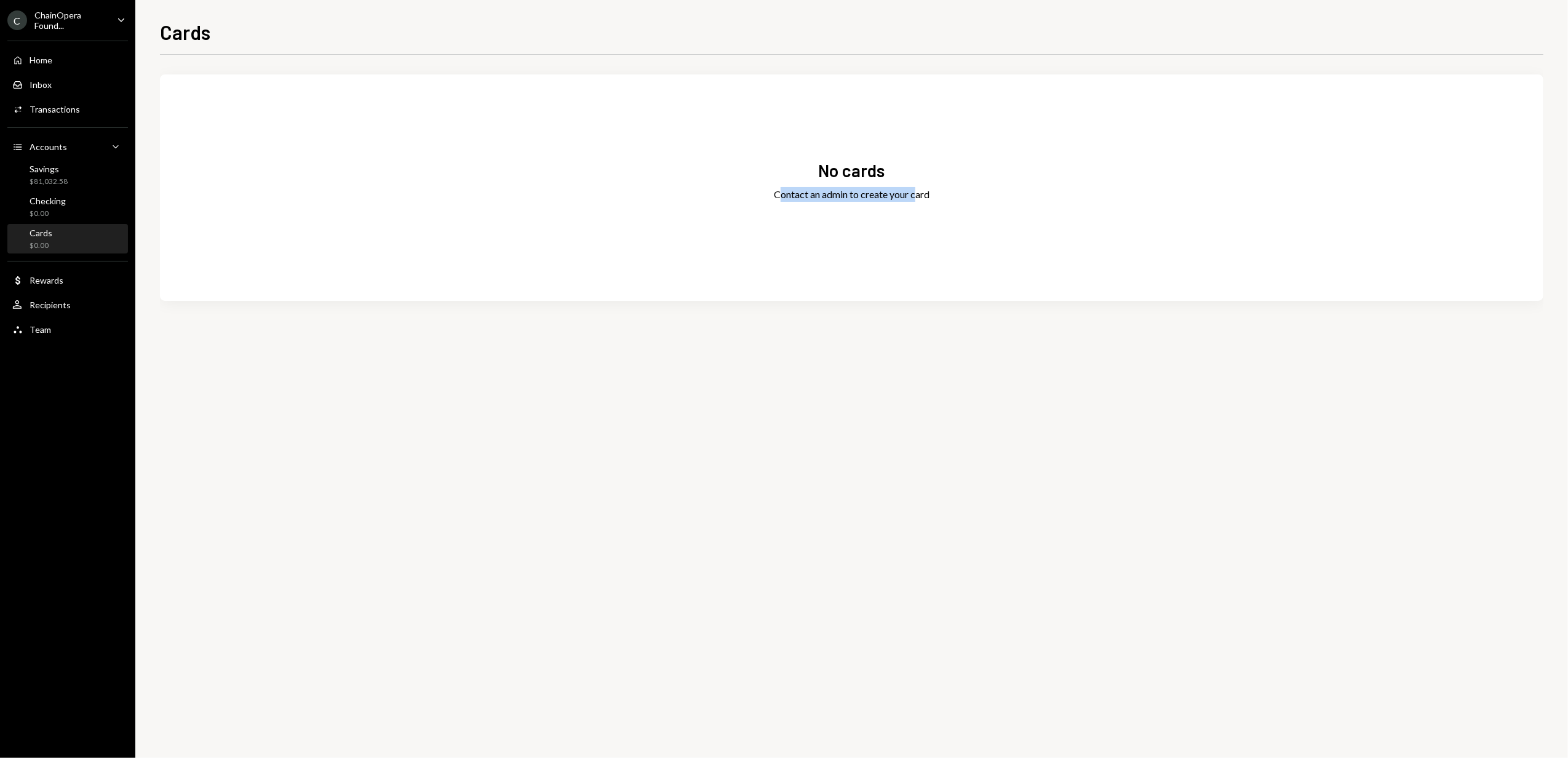
drag, startPoint x: 780, startPoint y: 194, endPoint x: 918, endPoint y: 194, distance: 138.0
click at [918, 194] on div "Contact an admin to create your card" at bounding box center [851, 194] width 155 height 15
drag, startPoint x: 918, startPoint y: 194, endPoint x: 966, endPoint y: 323, distance: 137.6
click at [966, 323] on div "No cards Contact an admin to create your card" at bounding box center [852, 207] width 1383 height 266
click at [44, 234] on div "Cards" at bounding box center [41, 233] width 23 height 11
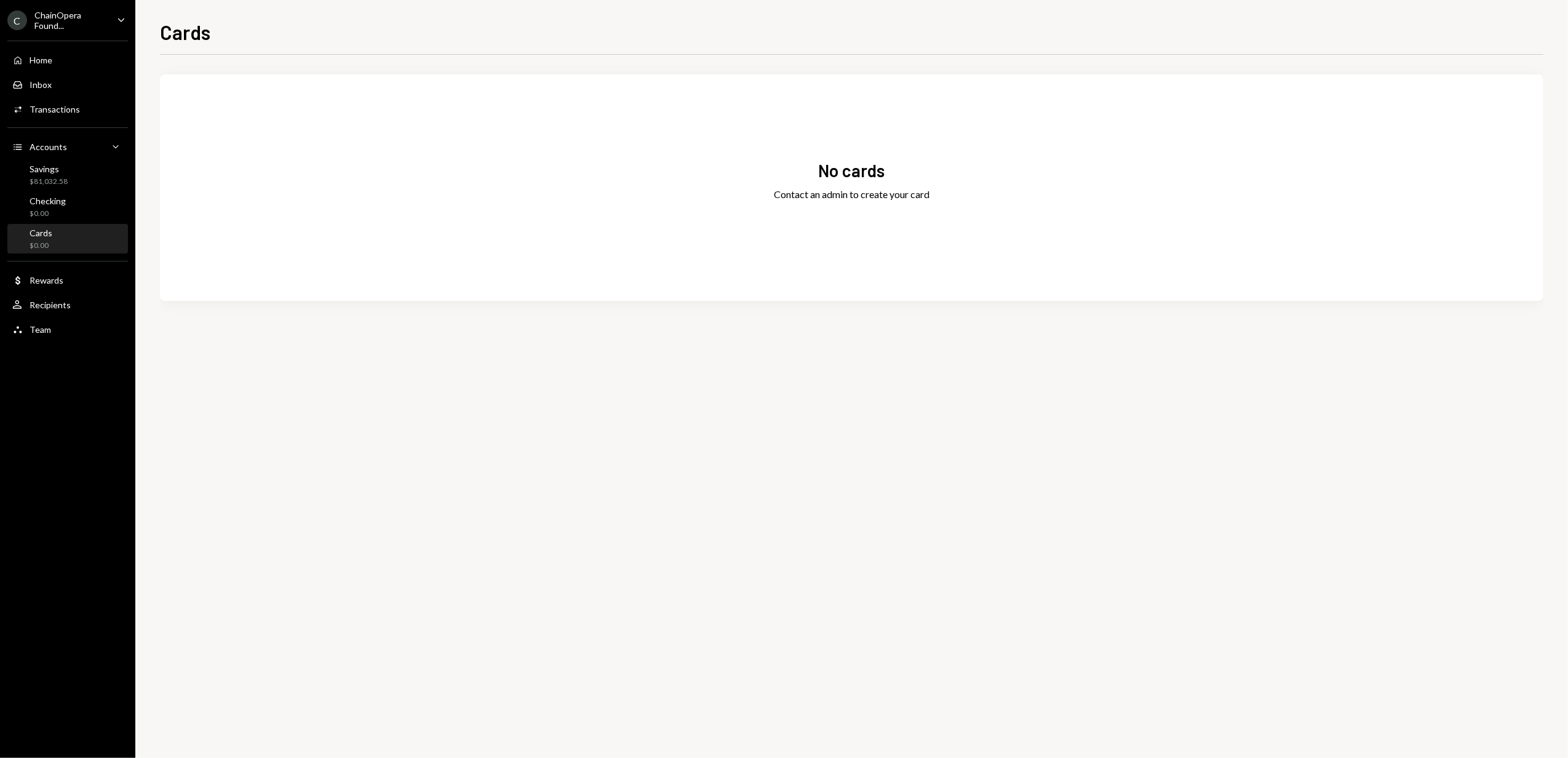
click at [62, 20] on div "ChainOpera Found..." at bounding box center [71, 20] width 73 height 21
click at [380, 387] on div "No cards Contact an admin to create your card" at bounding box center [852, 406] width 1383 height 703
click at [530, 30] on div "Cards" at bounding box center [852, 31] width 1383 height 27
